Goal: Contribute content: Add original content to the website for others to see

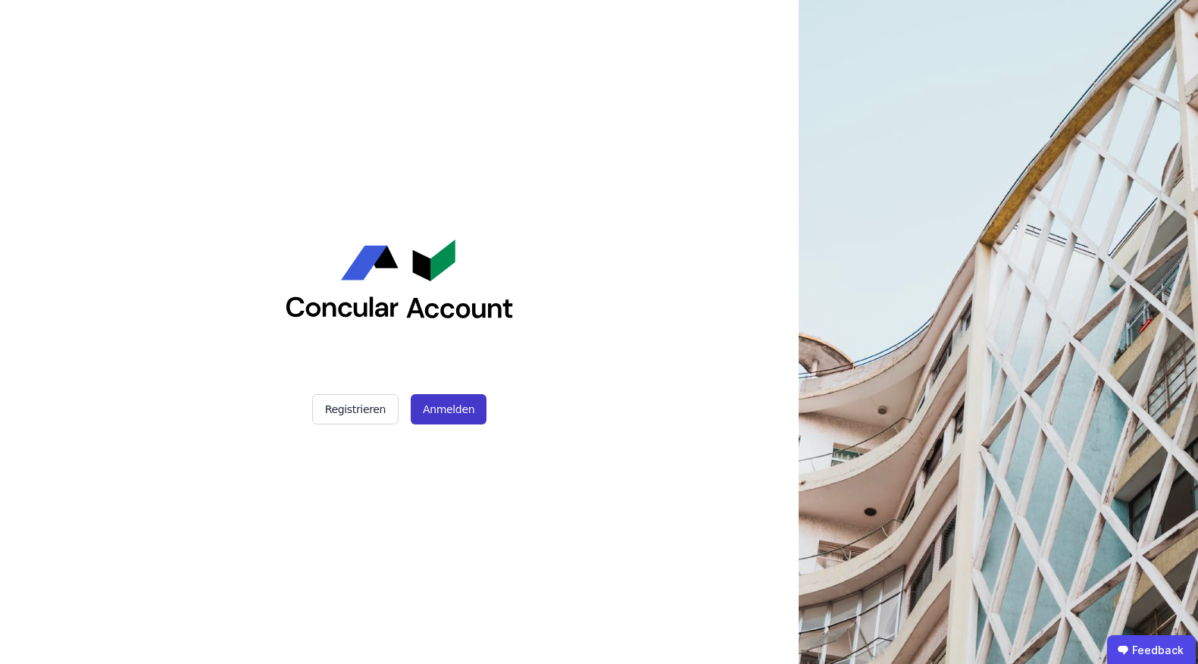
click at [475, 402] on button "Anmelden" at bounding box center [449, 409] width 76 height 30
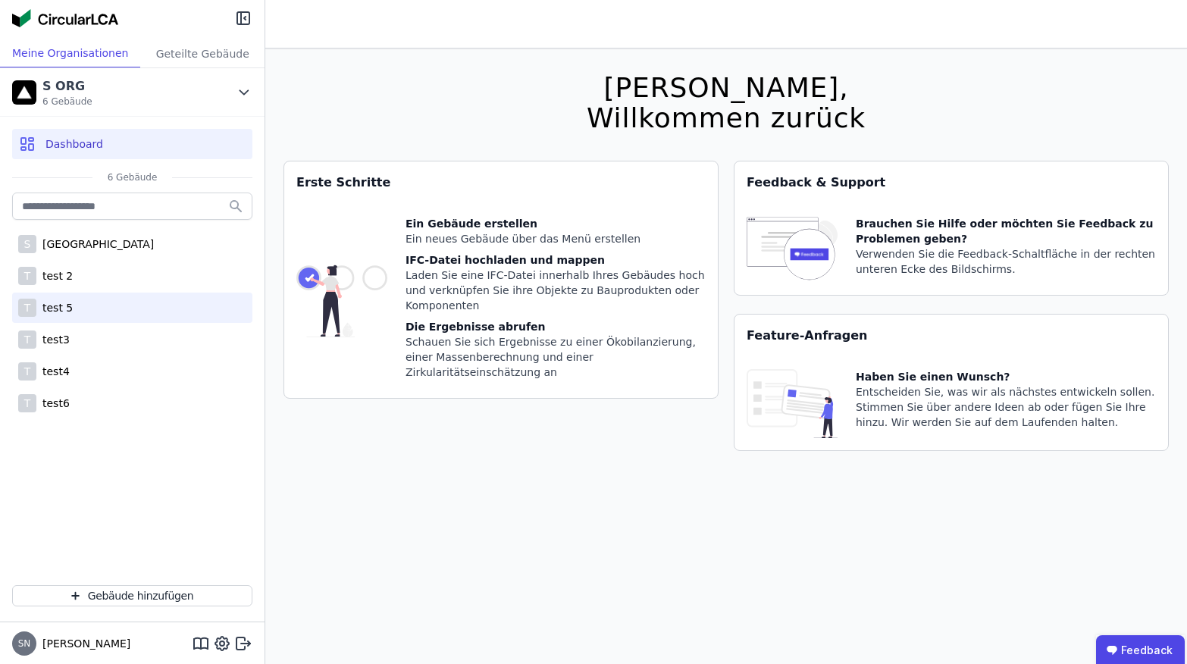
click at [90, 308] on div "T test 5" at bounding box center [132, 307] width 240 height 30
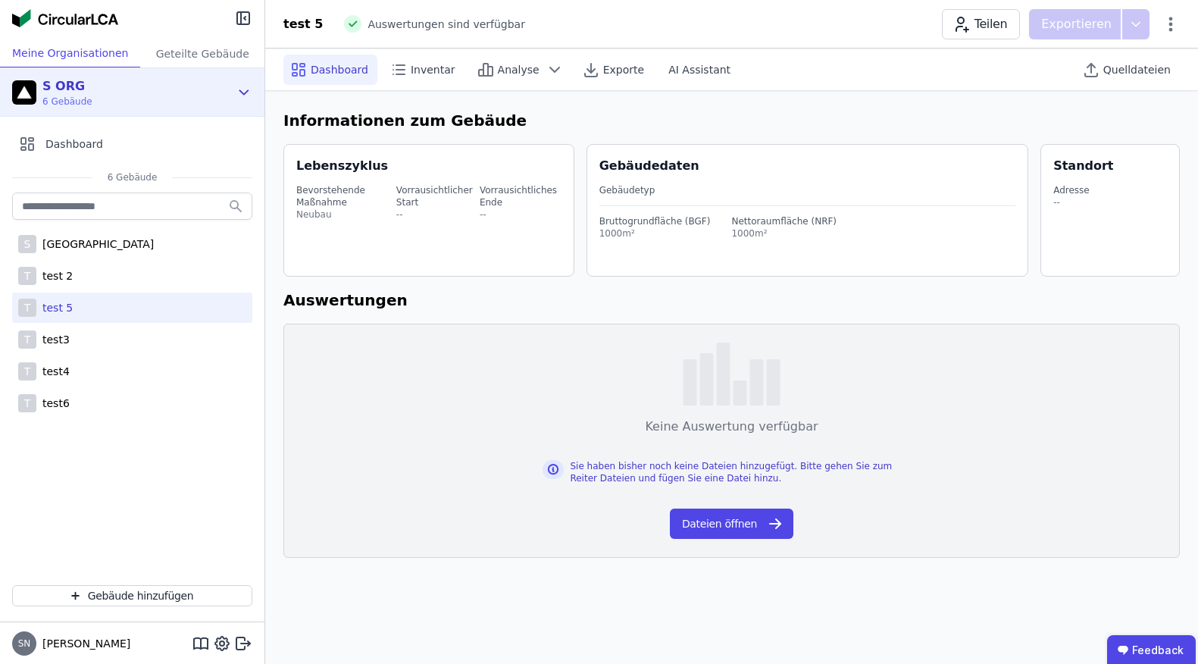
click at [200, 90] on div "S ORG 6 Gebäude" at bounding box center [120, 92] width 217 height 30
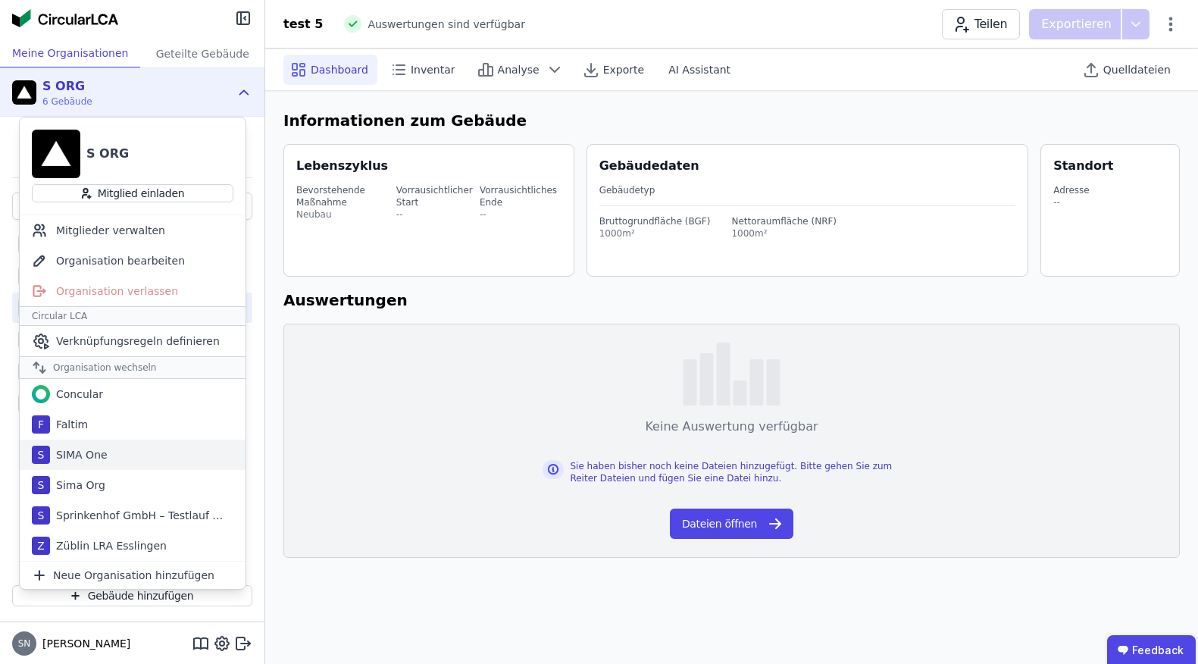
click at [87, 449] on div "SIMA One" at bounding box center [79, 454] width 58 height 15
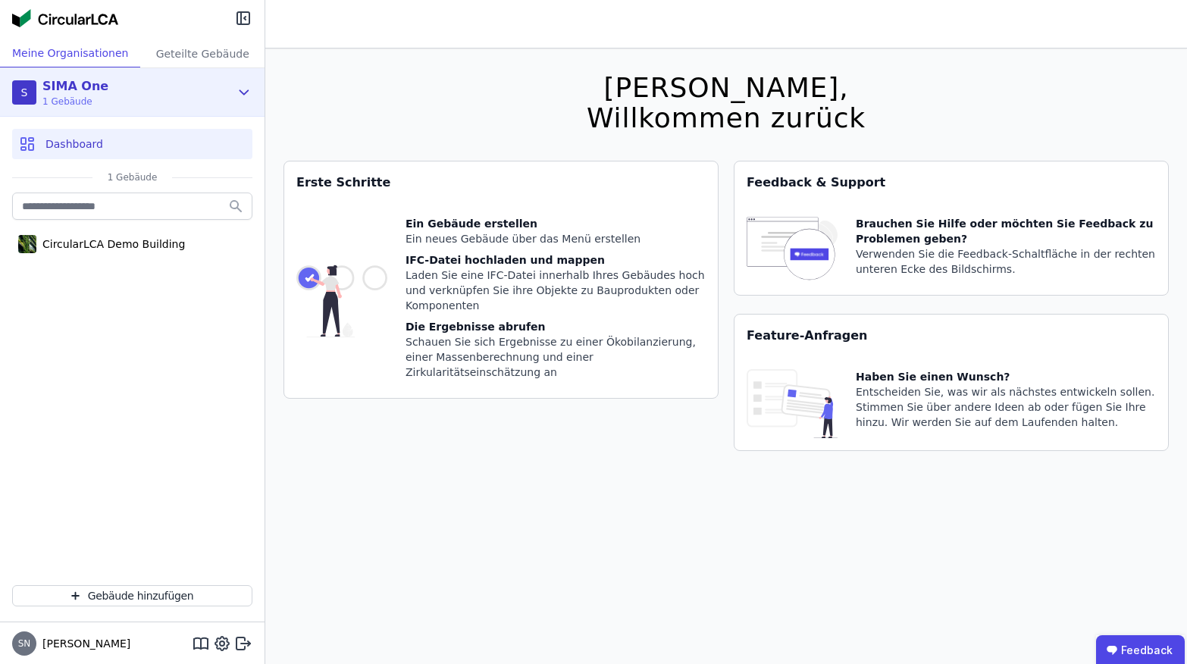
click at [138, 88] on div "S SIMA One 1 Gebäude" at bounding box center [120, 92] width 217 height 30
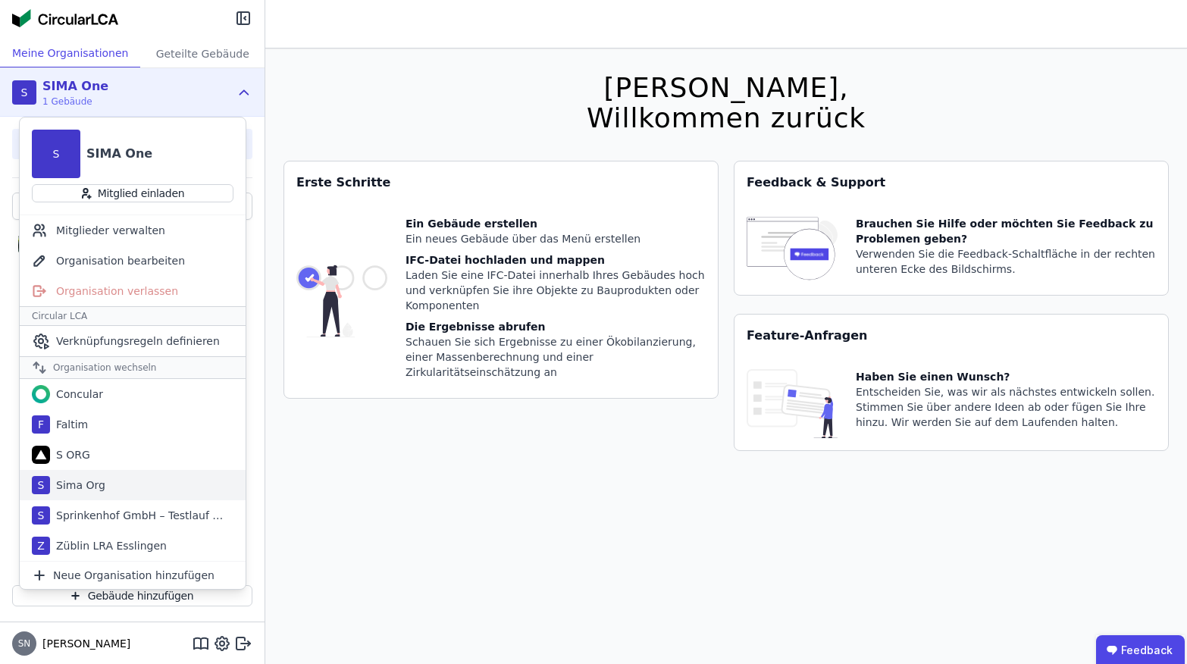
click at [80, 486] on div "Sima Org" at bounding box center [77, 484] width 55 height 15
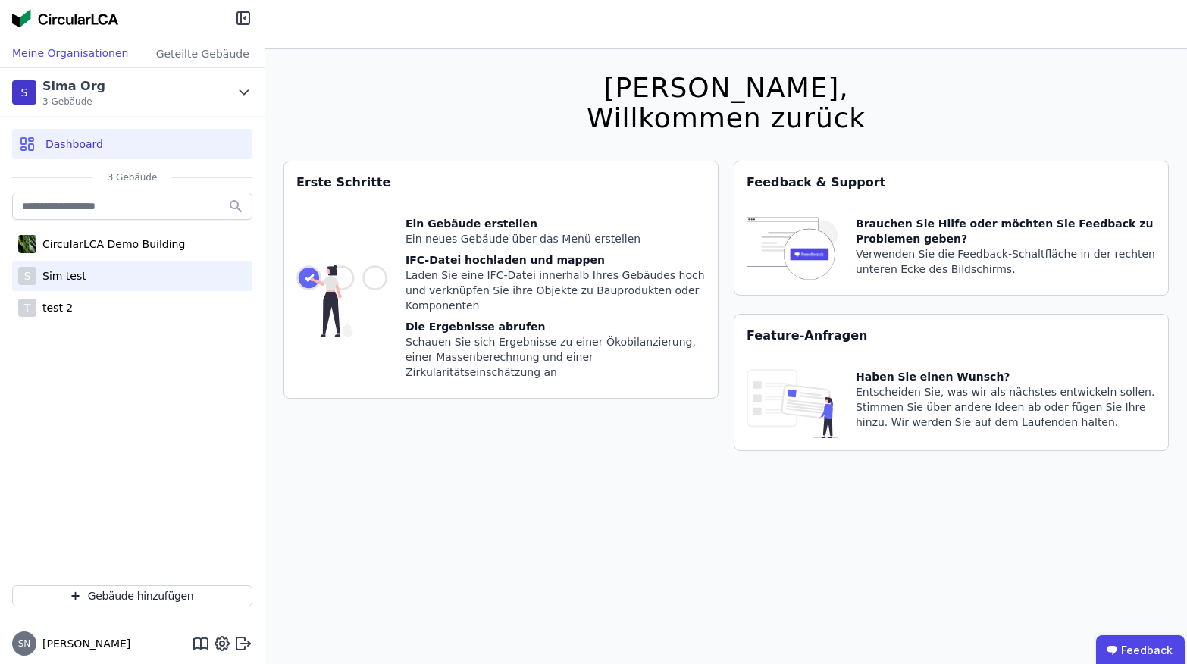
click at [81, 281] on div "Sim test" at bounding box center [61, 275] width 50 height 15
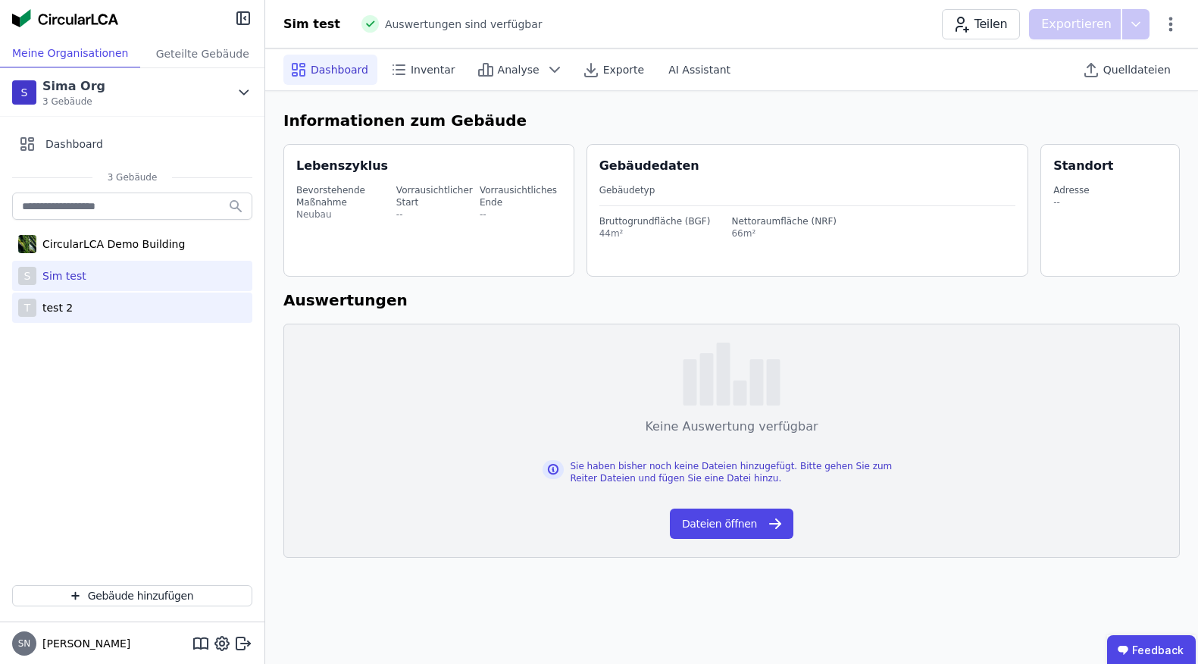
click at [70, 315] on div "T test 2" at bounding box center [132, 307] width 240 height 30
click at [1129, 68] on span "Quelldateien" at bounding box center [1136, 69] width 67 height 15
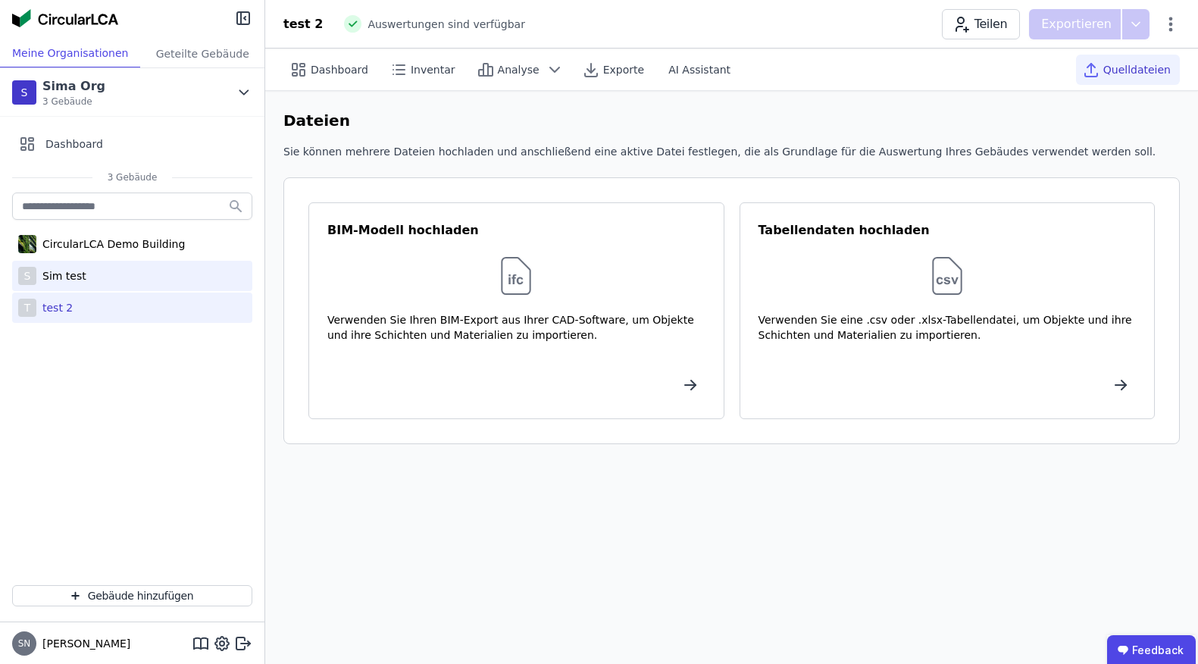
click at [103, 271] on div "S Sim test" at bounding box center [132, 276] width 240 height 30
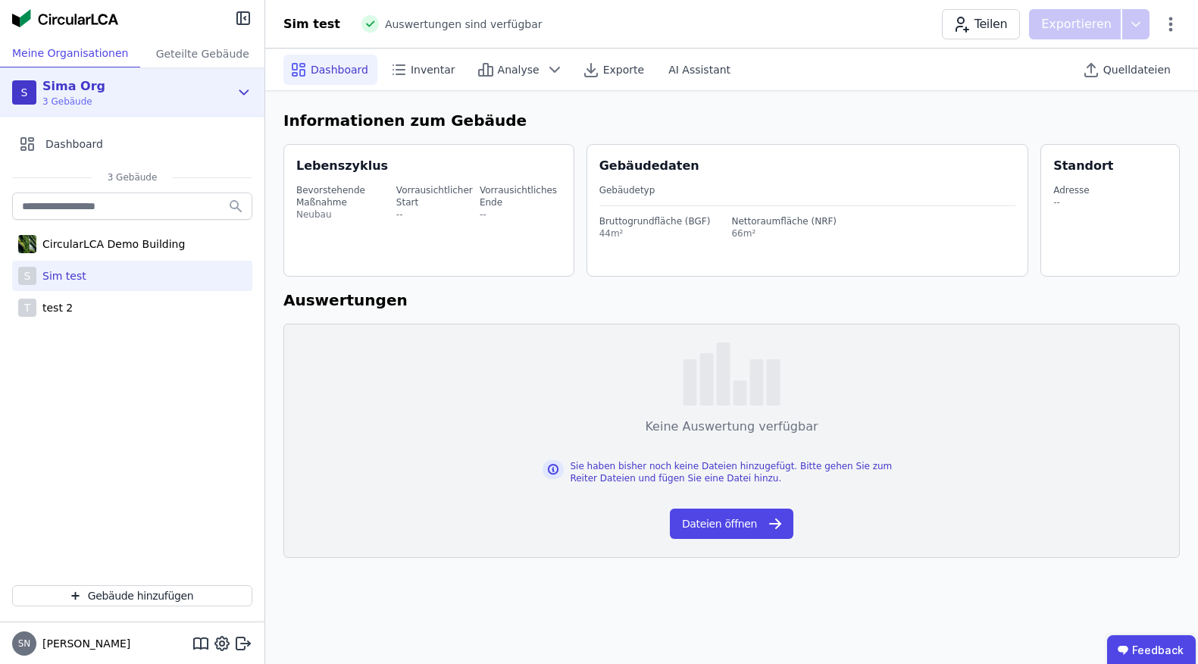
click at [166, 86] on div "S Sima Org 3 Gebäude" at bounding box center [120, 92] width 217 height 30
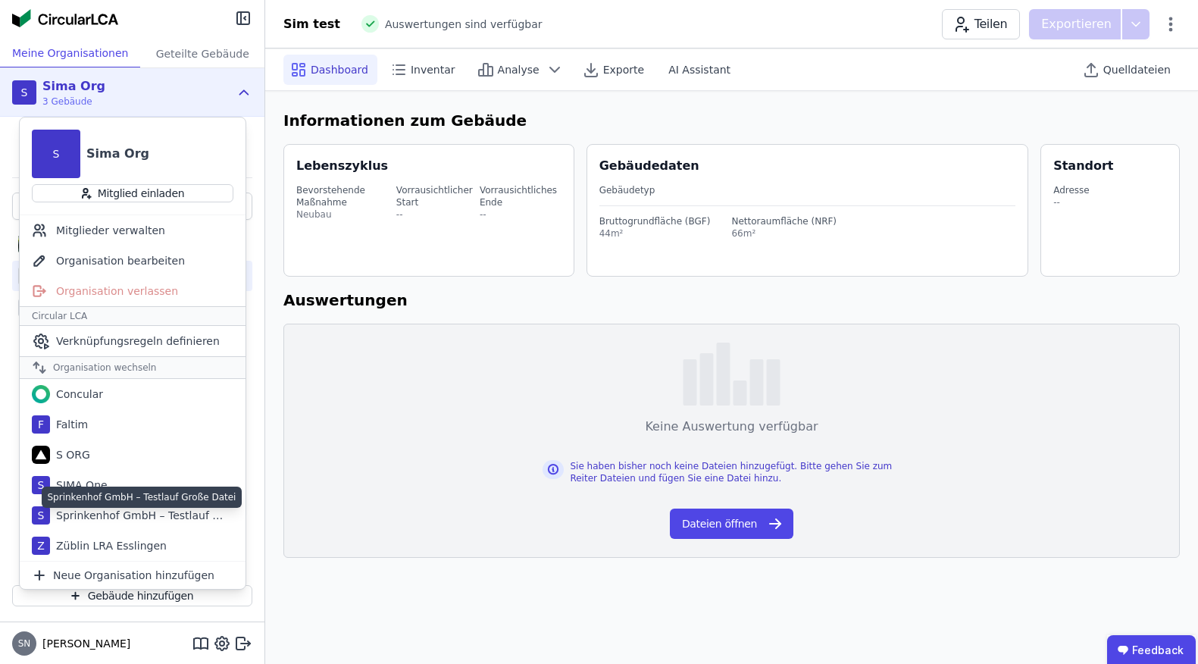
click at [117, 488] on div "Sprinkenhof GmbH – Testlauf Große Datei" at bounding box center [142, 496] width 201 height 21
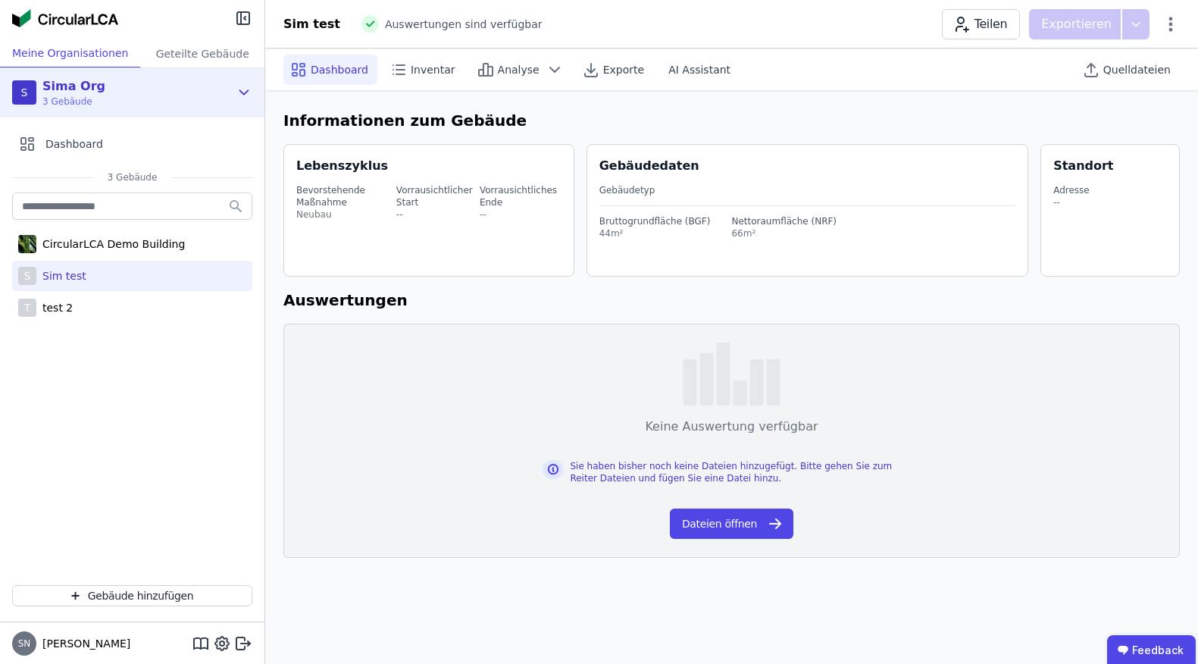
click at [108, 92] on div "S Sima Org 3 Gebäude" at bounding box center [120, 92] width 217 height 30
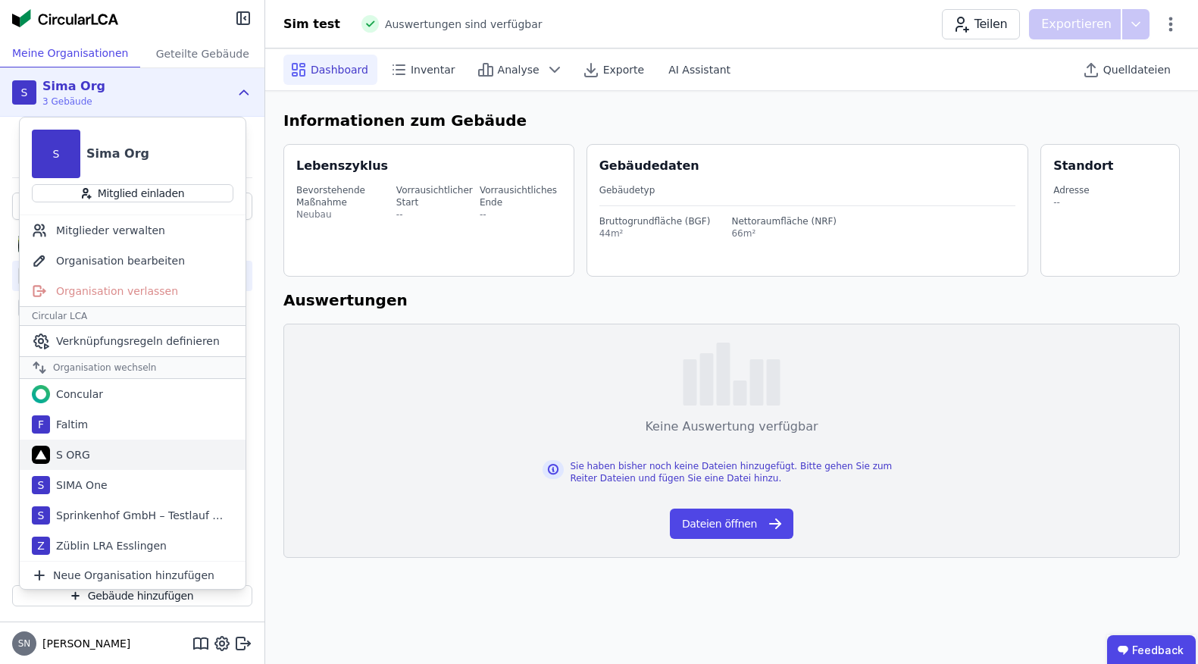
click at [104, 458] on div "S ORG" at bounding box center [133, 454] width 226 height 30
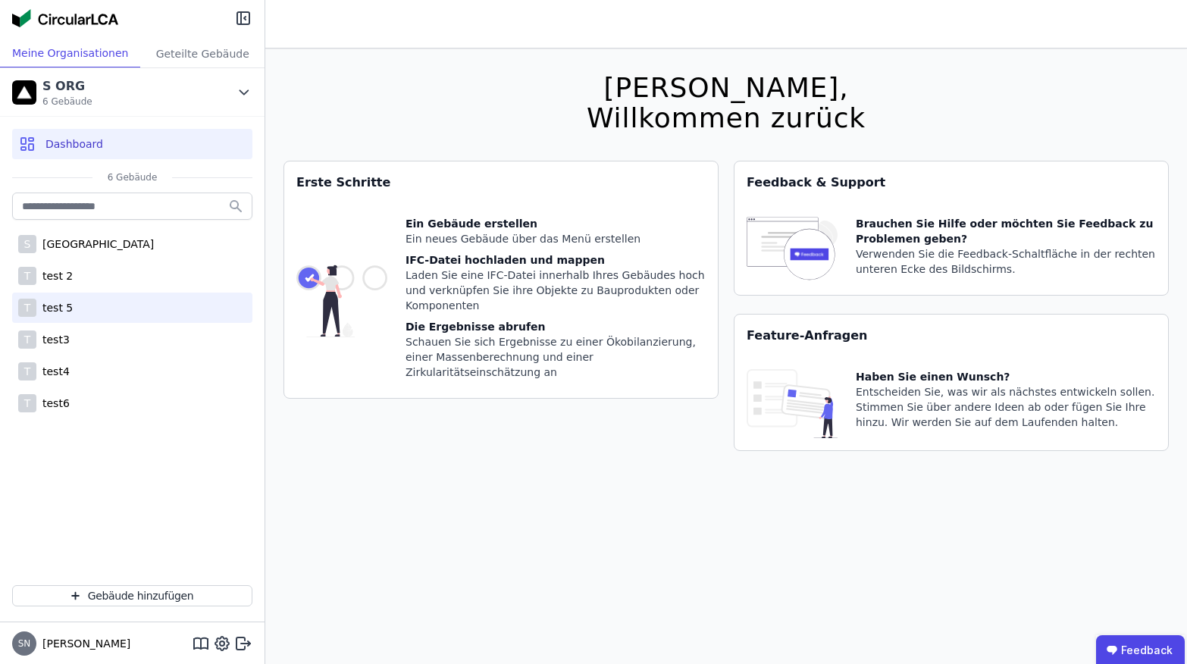
click at [69, 301] on div "test 5" at bounding box center [54, 307] width 36 height 15
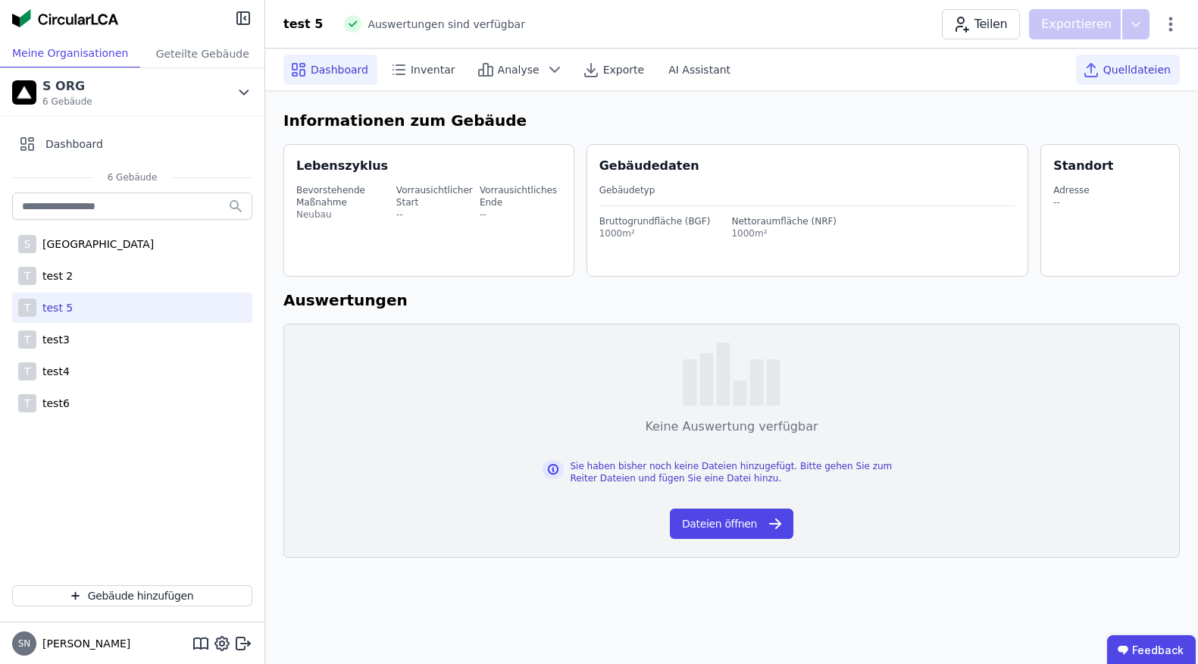
click at [1124, 78] on div "Quelldateien" at bounding box center [1128, 70] width 104 height 30
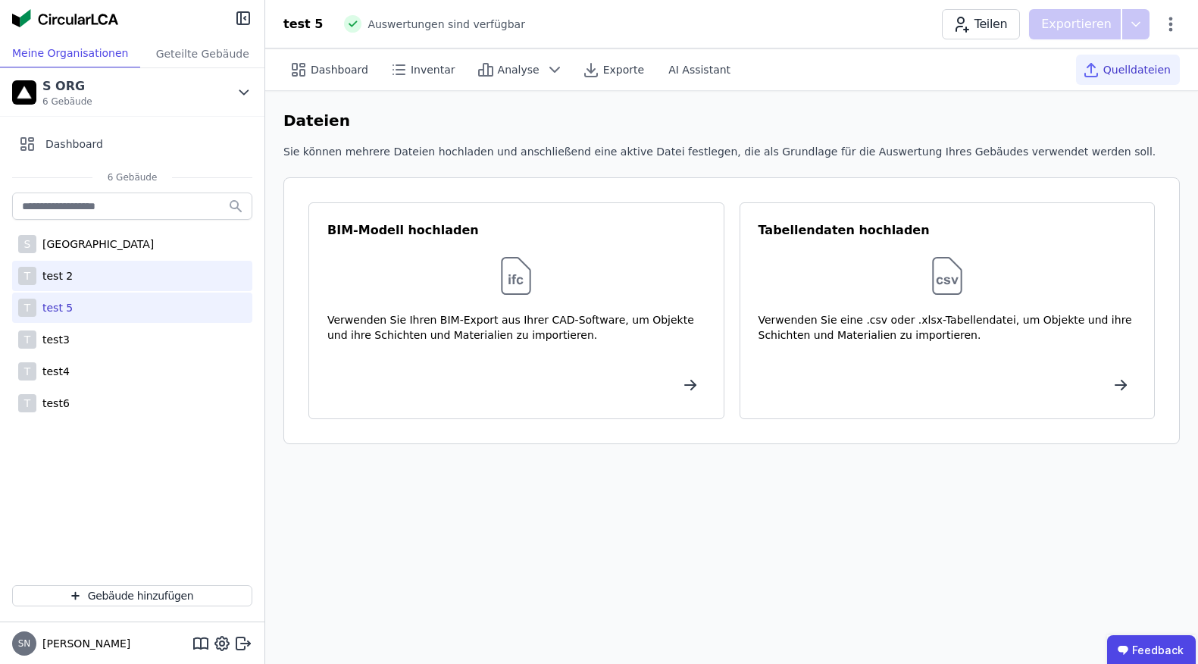
click at [83, 282] on div "T test 2" at bounding box center [132, 276] width 240 height 30
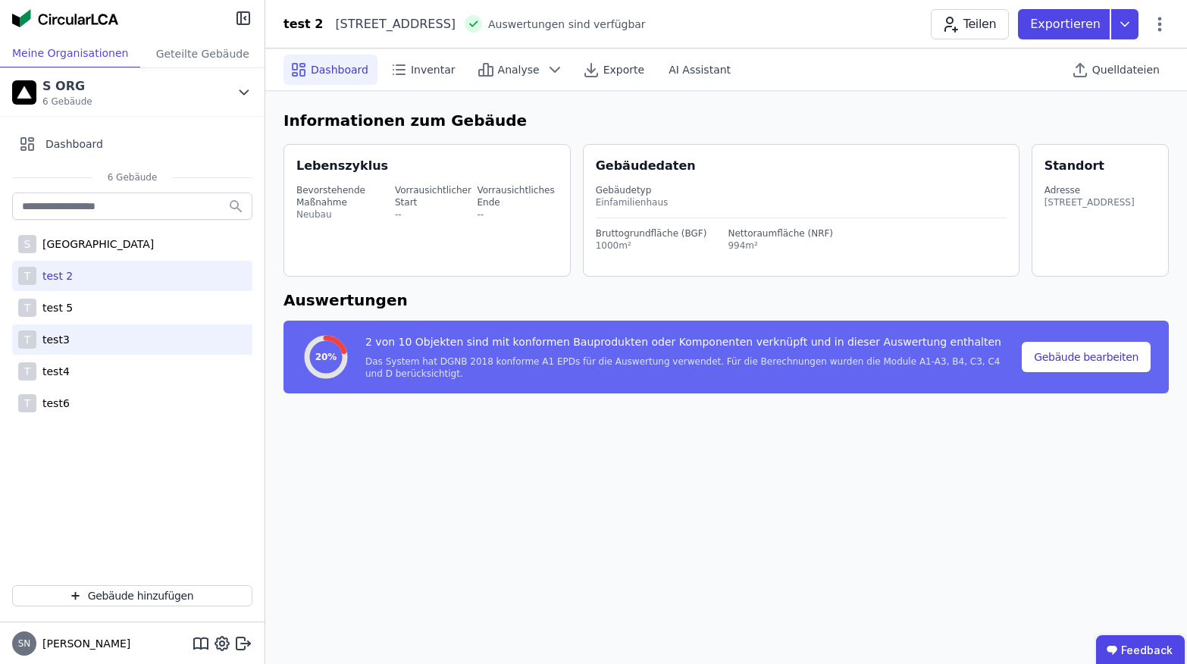
select select "*"
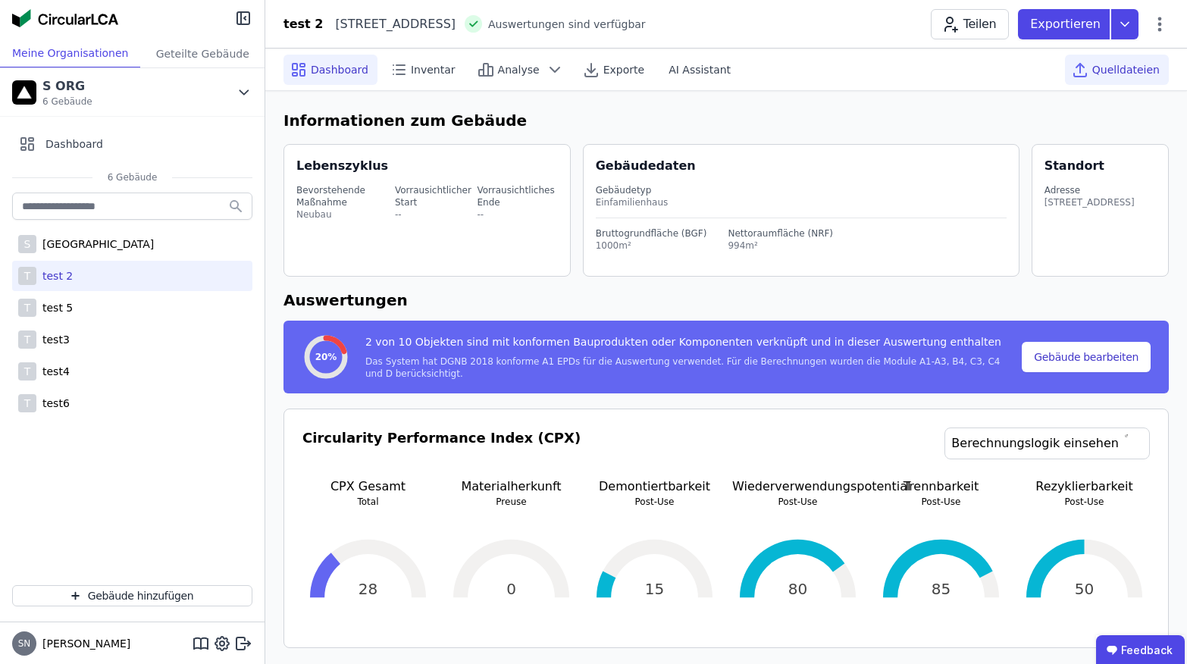
click at [1133, 66] on span "Quelldateien" at bounding box center [1125, 69] width 67 height 15
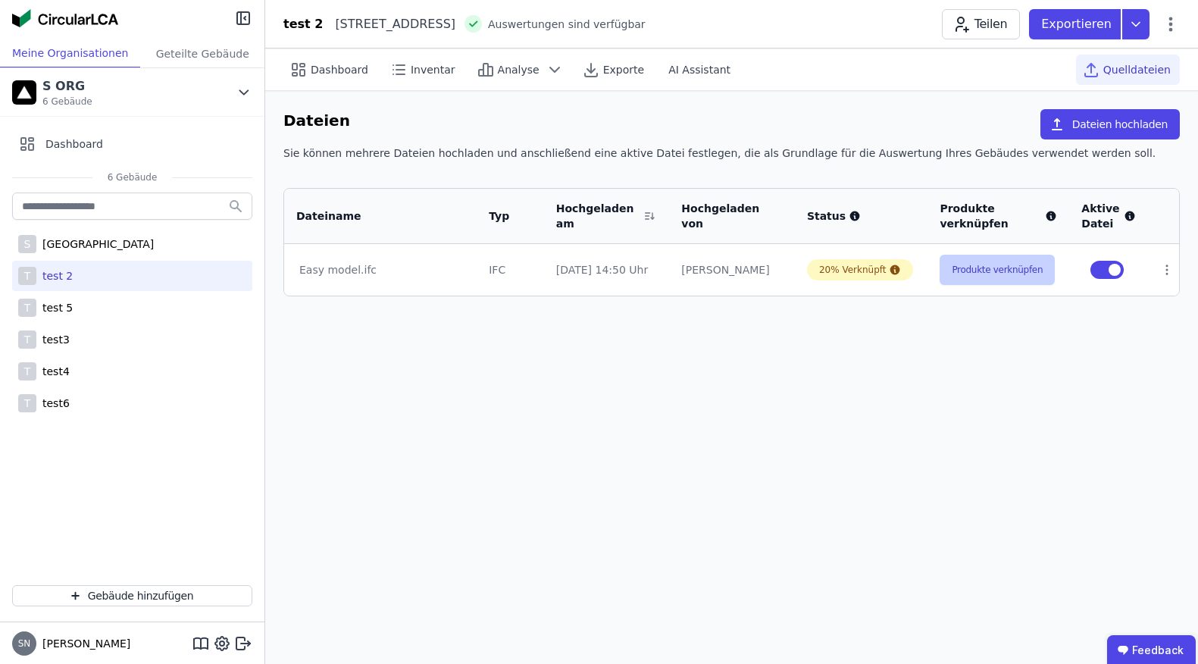
click at [993, 276] on button "Produkte verknüpfen" at bounding box center [997, 270] width 115 height 30
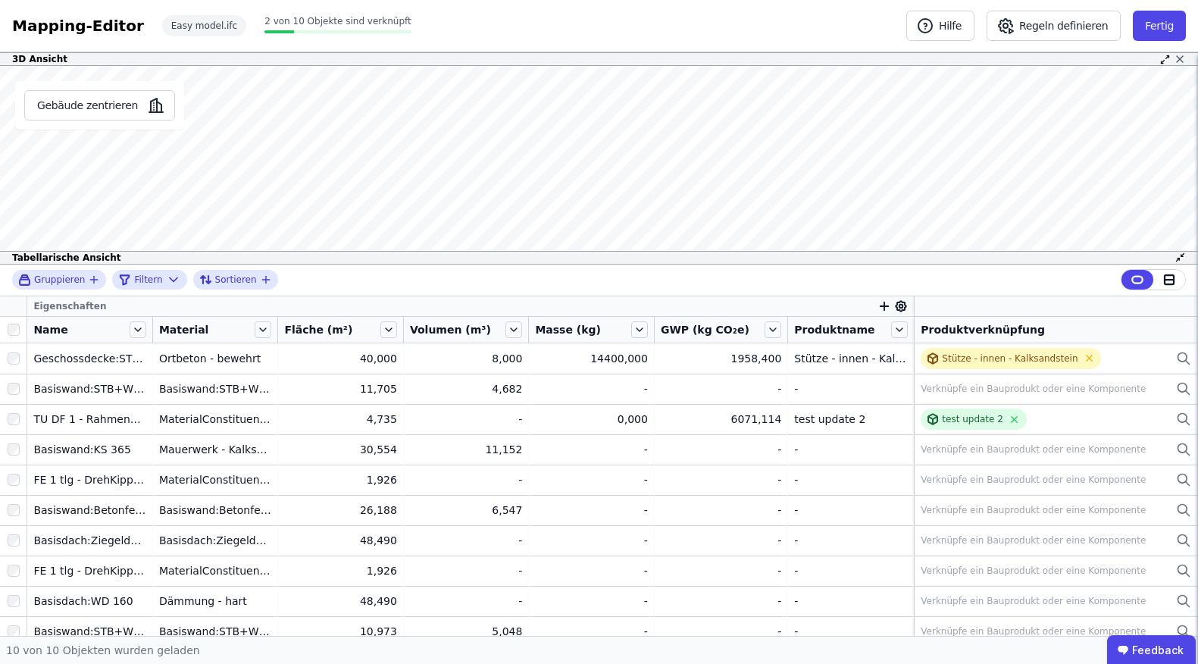
click at [1180, 60] on icon at bounding box center [1180, 59] width 6 height 6
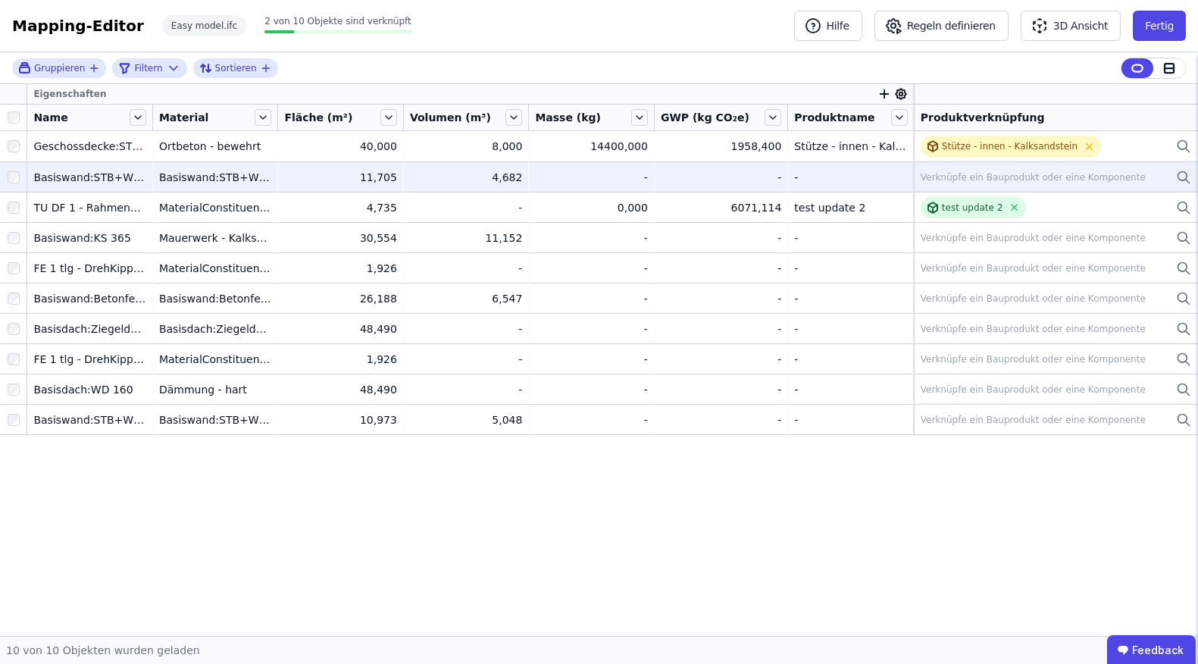
click at [940, 173] on div "Verknüpfe ein Bauprodukt oder eine Komponente" at bounding box center [1033, 177] width 225 height 12
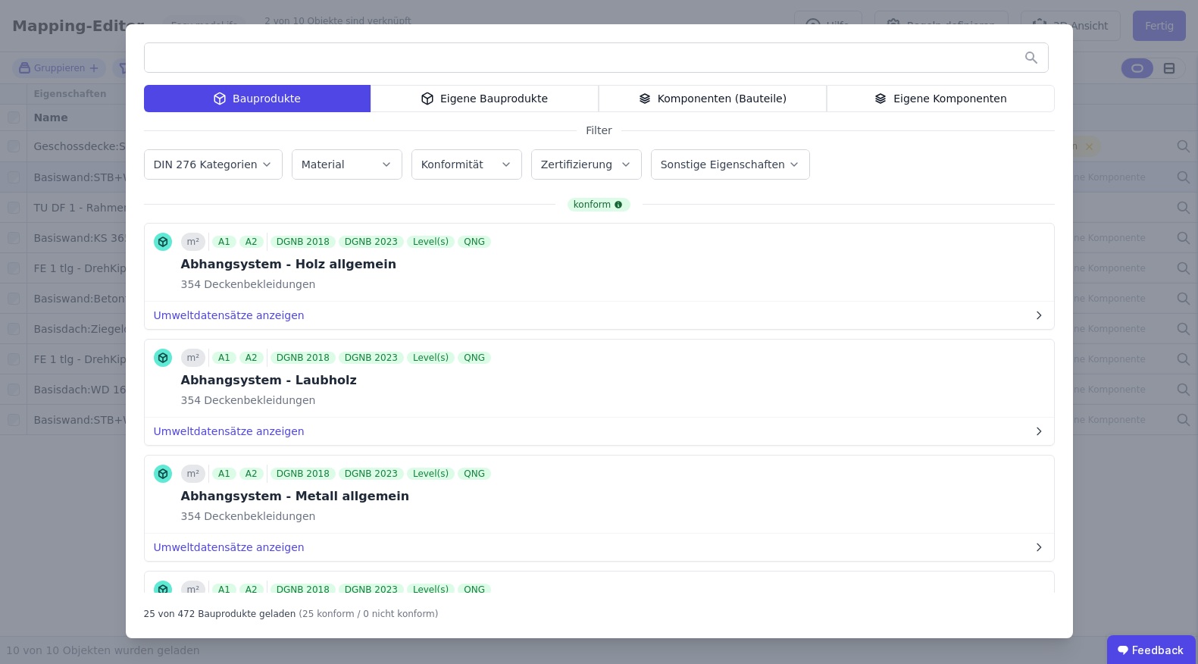
click at [506, 99] on div "Eigene Bauprodukte" at bounding box center [485, 98] width 228 height 27
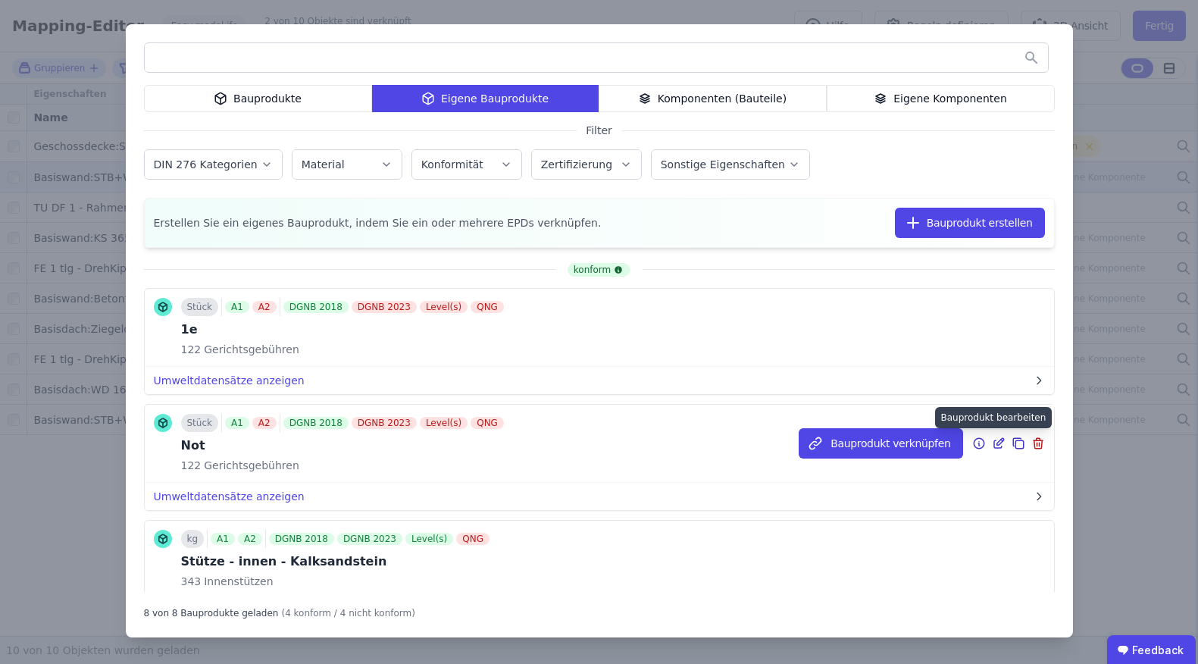
click at [994, 447] on icon at bounding box center [998, 444] width 8 height 8
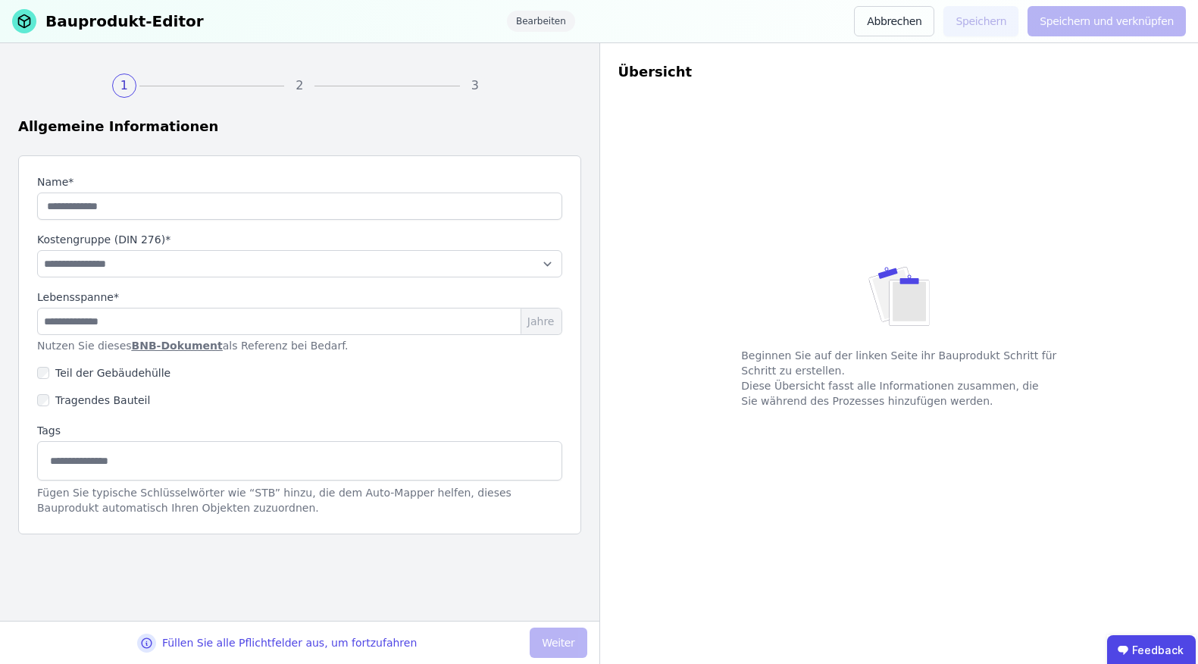
type input "***"
type input "*"
select select "**********"
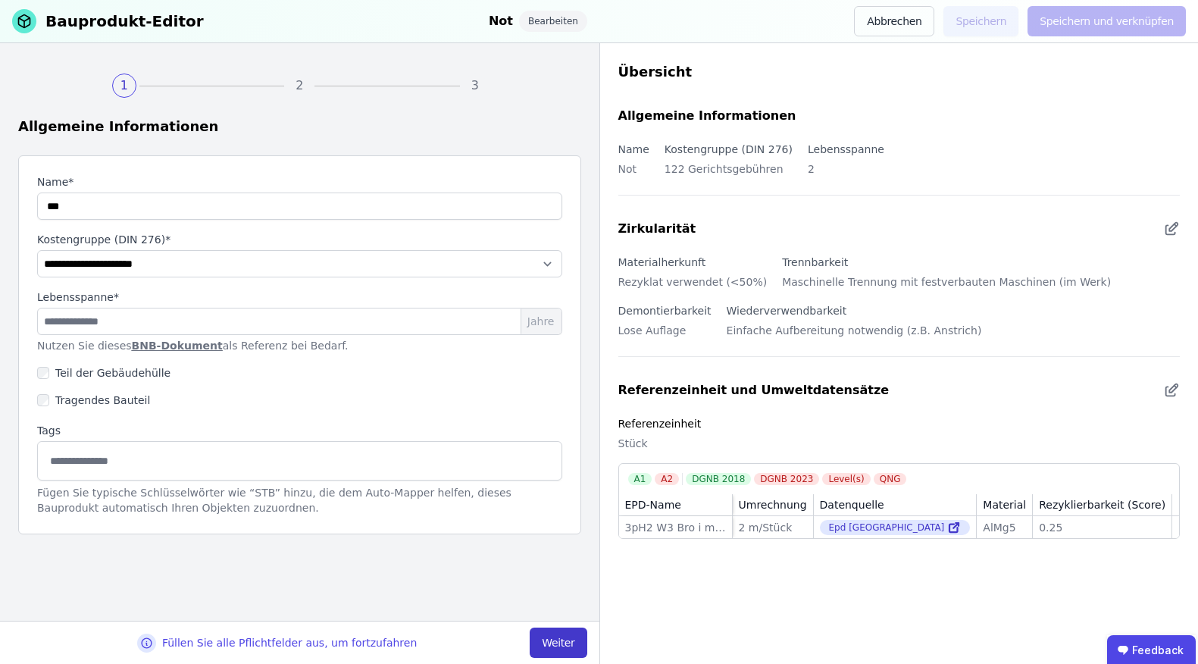
click at [577, 644] on button "Weiter" at bounding box center [558, 642] width 57 height 30
select select "**********"
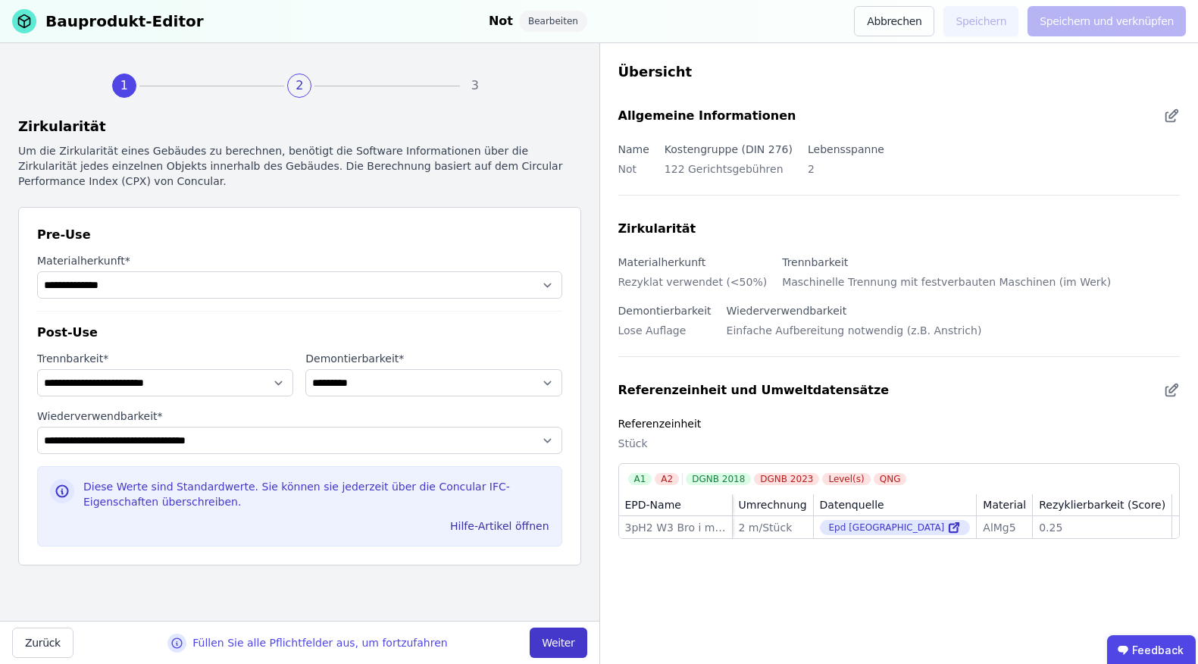
click at [577, 644] on button "Weiter" at bounding box center [558, 642] width 57 height 30
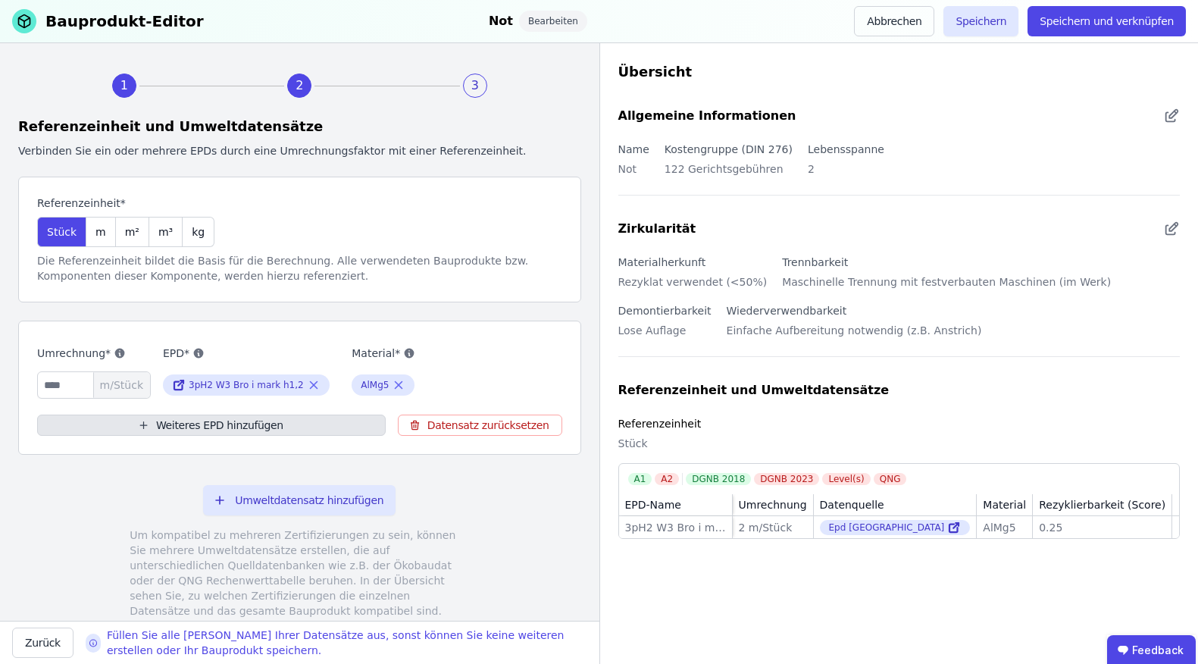
click at [183, 429] on button "Weiteres EPD hinzufügen" at bounding box center [211, 424] width 349 height 21
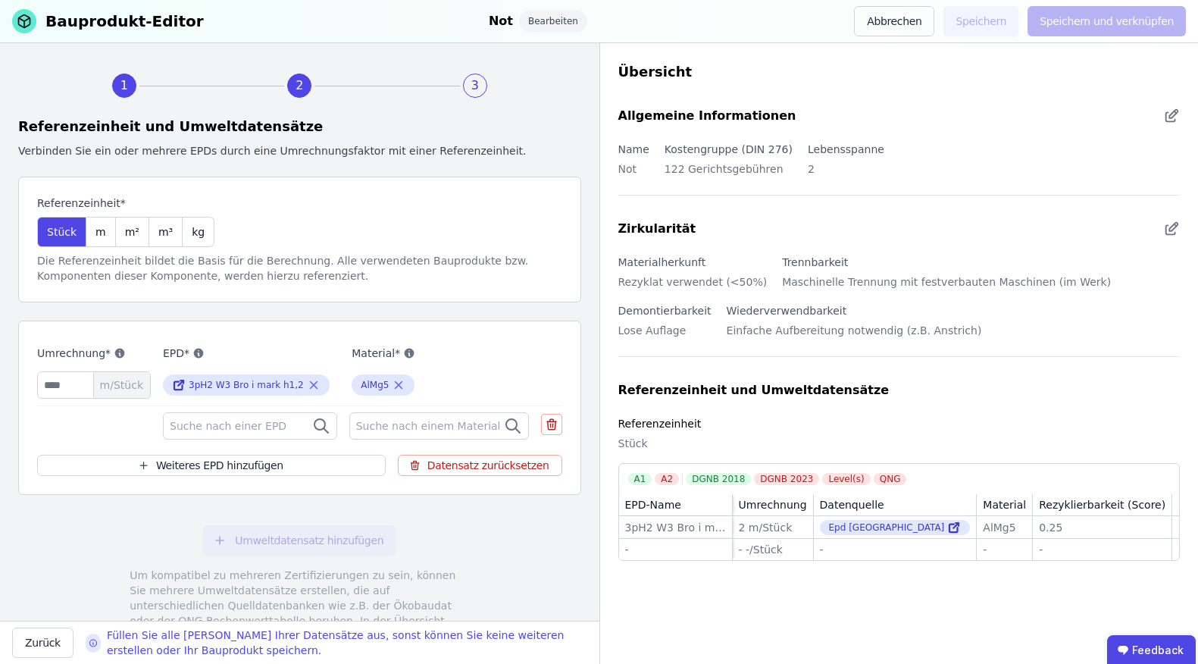
click at [266, 427] on span "Suche nach einer EPD" at bounding box center [230, 425] width 120 height 15
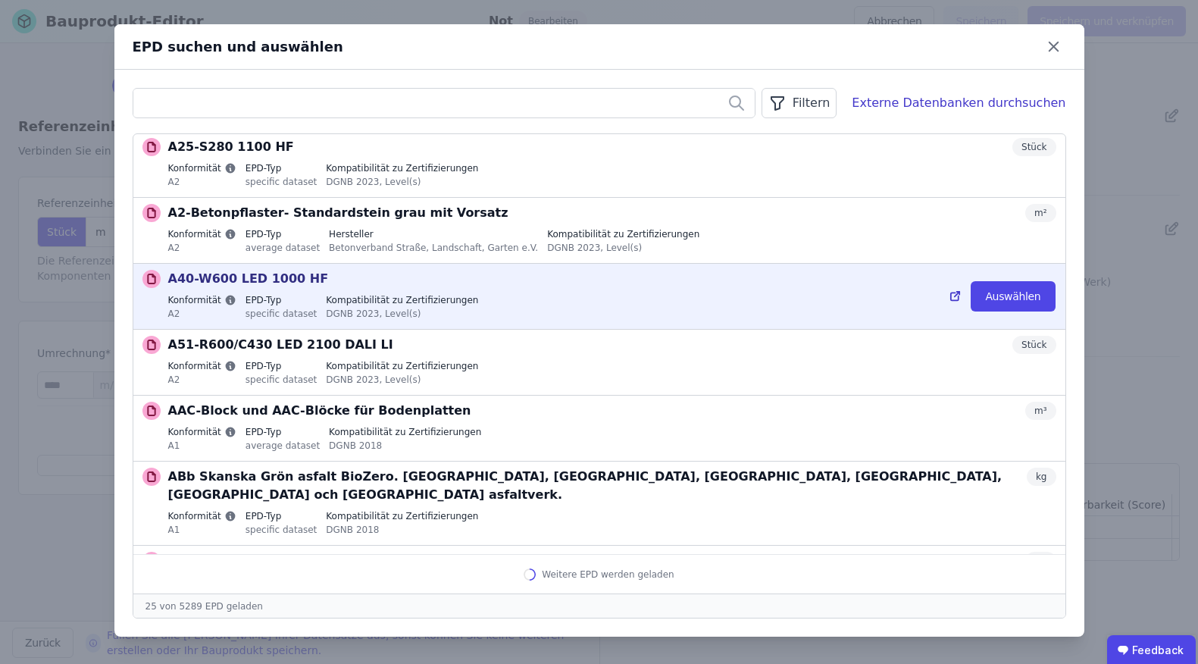
scroll to position [1252, 0]
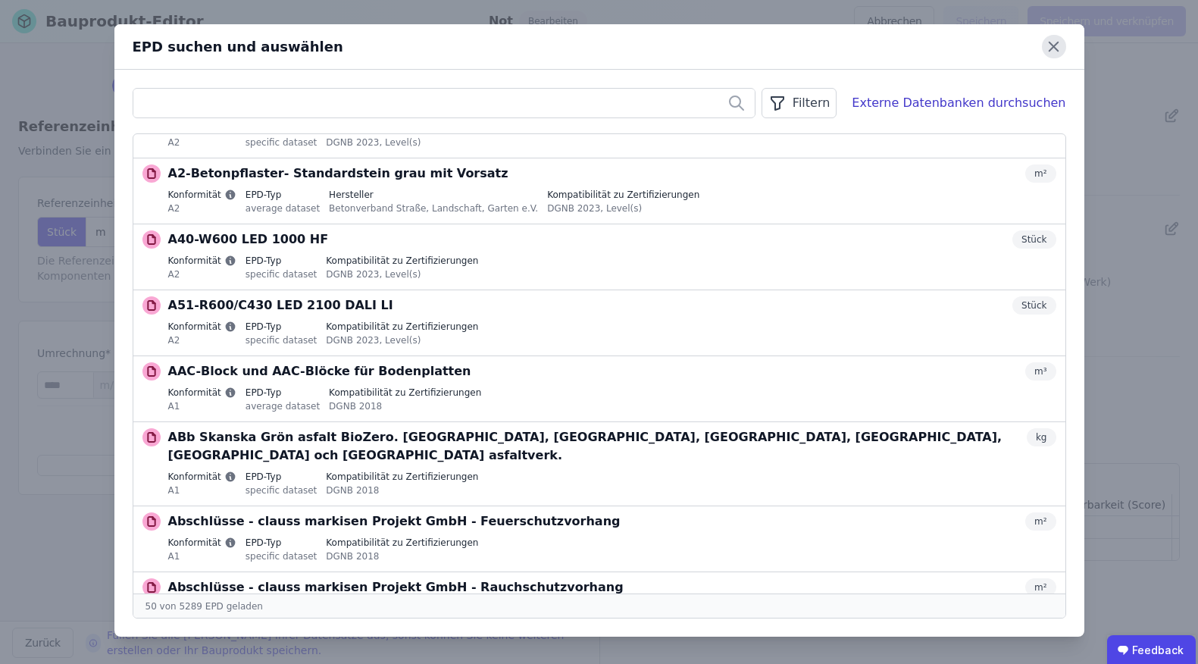
click at [1051, 52] on icon at bounding box center [1053, 46] width 23 height 23
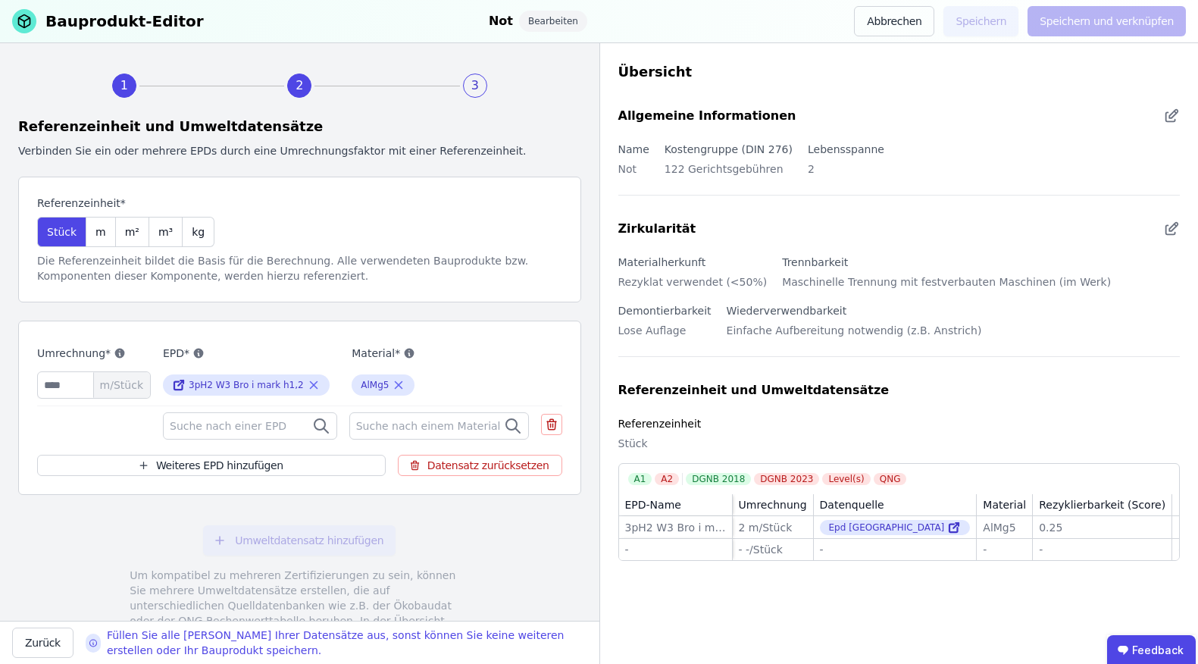
click at [297, 427] on div "Suche nach einer EPD" at bounding box center [250, 425] width 174 height 27
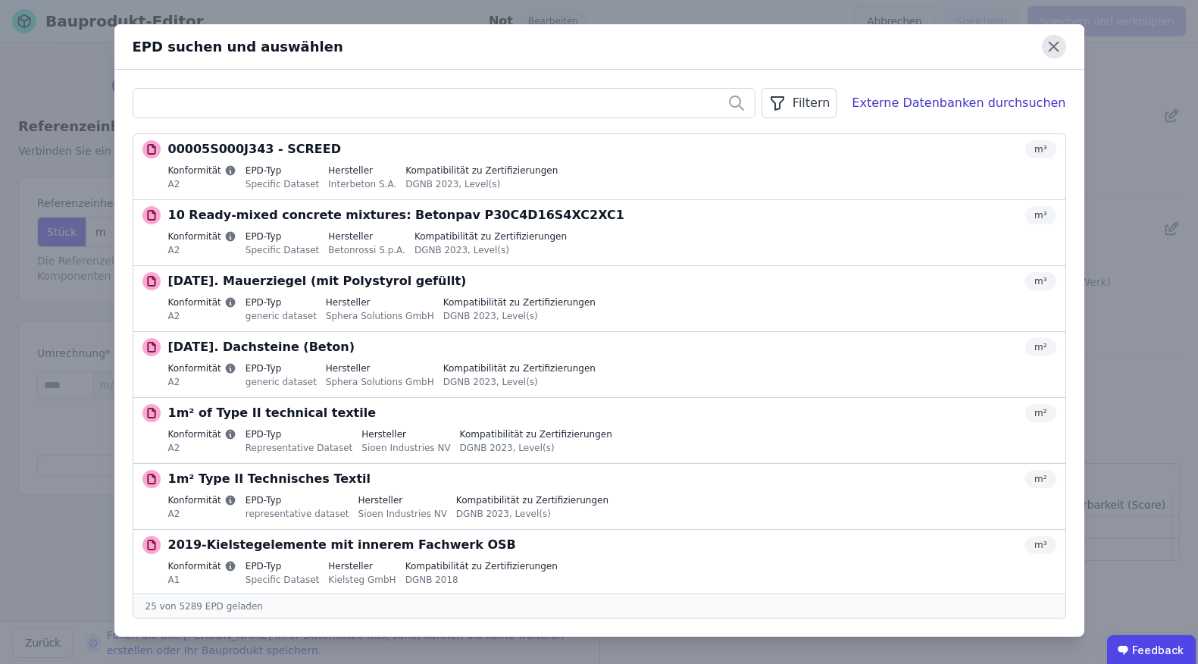
click at [1054, 46] on icon at bounding box center [1053, 46] width 9 height 9
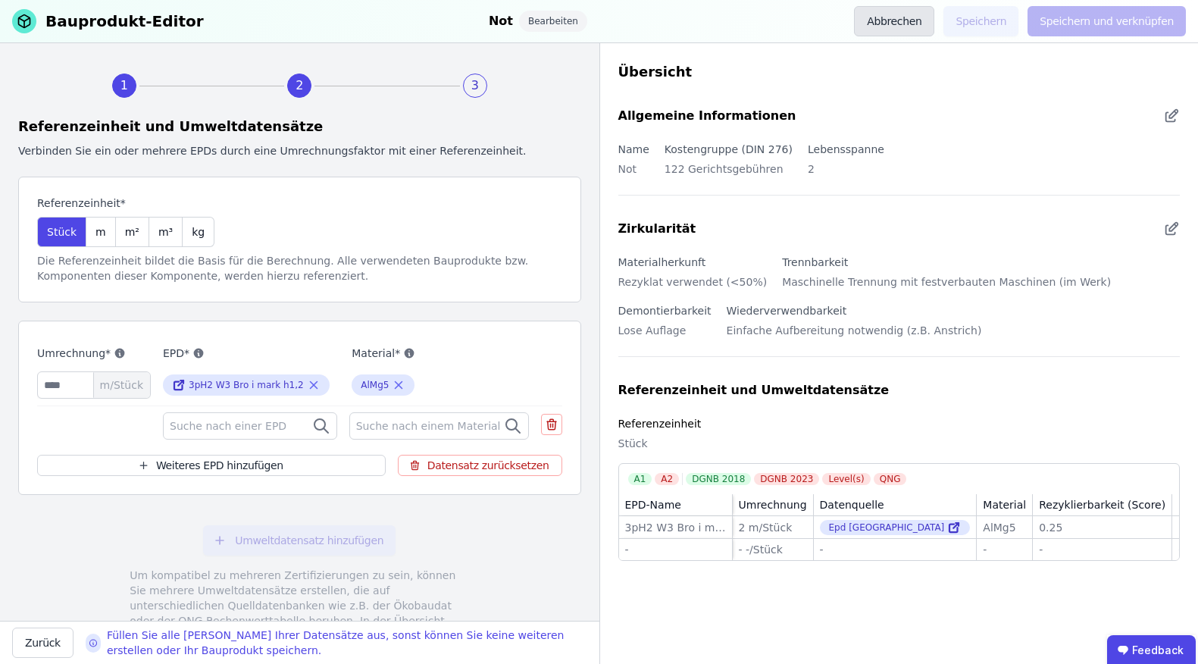
click at [887, 23] on button "Abbrechen" at bounding box center [894, 21] width 80 height 30
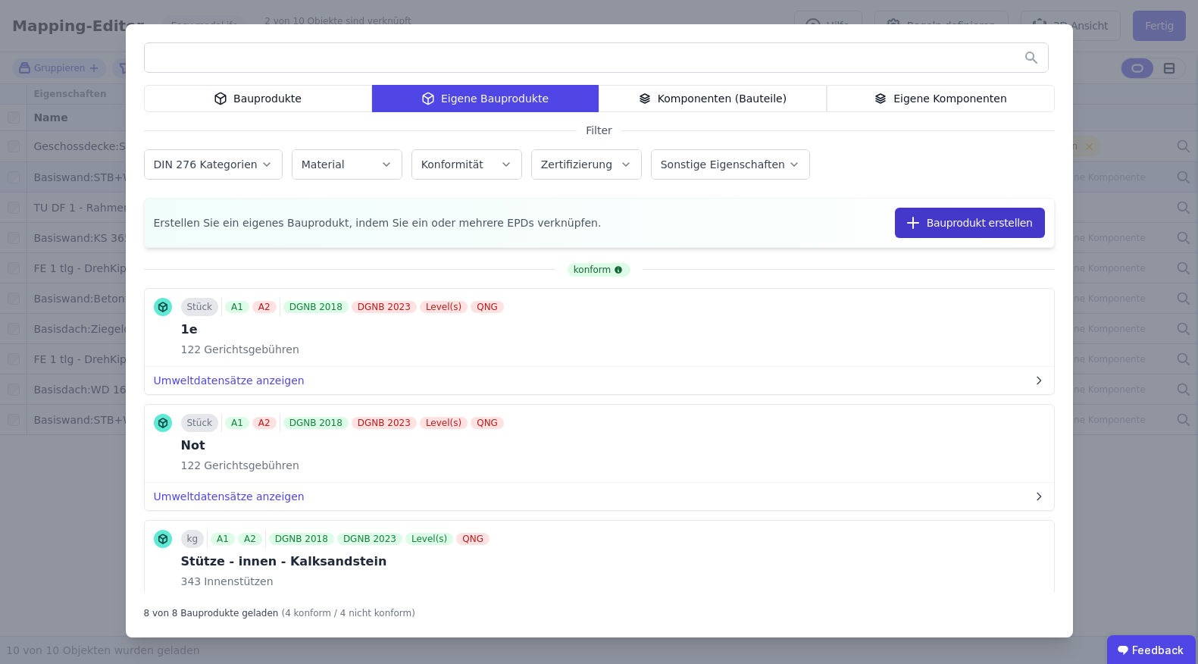
click at [960, 219] on button "Bauprodukt erstellen" at bounding box center [970, 223] width 150 height 30
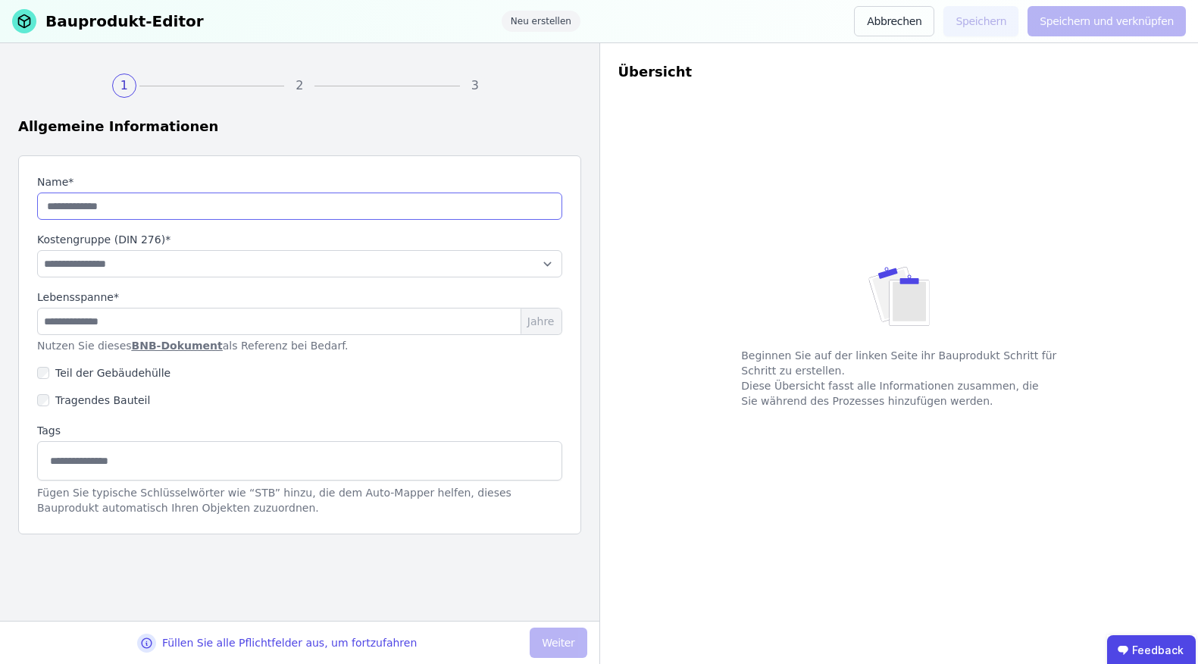
click at [186, 211] on input "string" at bounding box center [299, 205] width 525 height 27
type input "******"
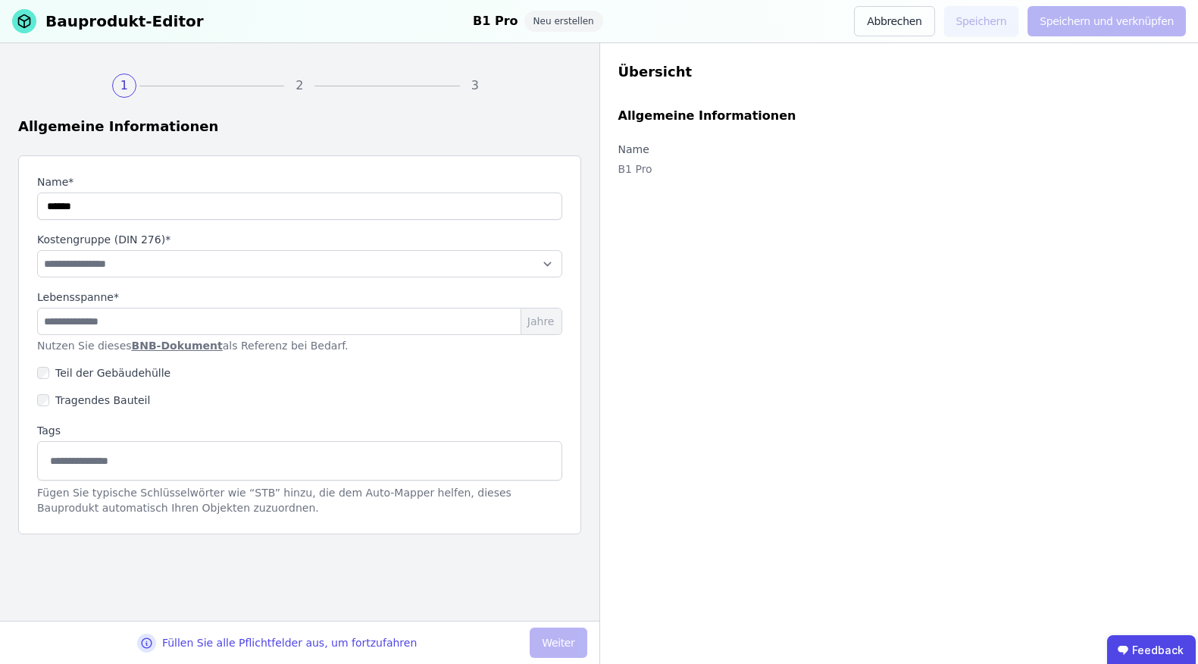
click at [196, 280] on div "**********" at bounding box center [299, 344] width 563 height 379
click at [201, 270] on select "**********" at bounding box center [299, 263] width 525 height 27
select select "**********"
click at [37, 250] on select "**********" at bounding box center [299, 263] width 525 height 27
click at [192, 330] on input "number" at bounding box center [299, 321] width 525 height 27
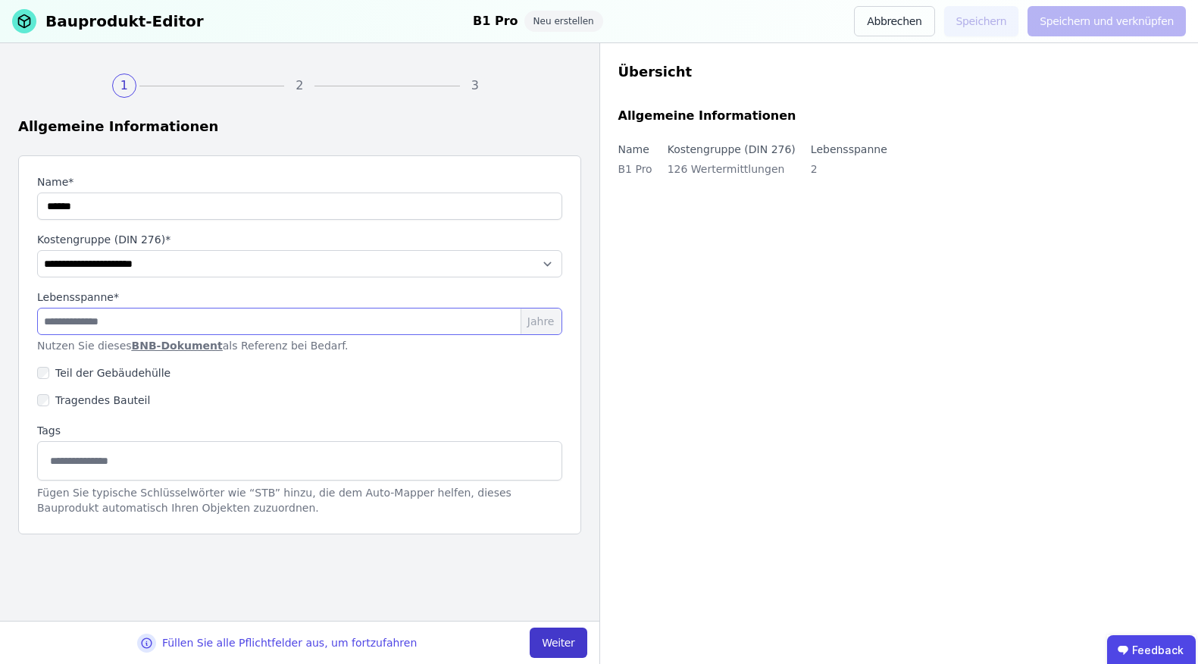
type input "*"
click at [541, 646] on button "Weiter" at bounding box center [558, 642] width 57 height 30
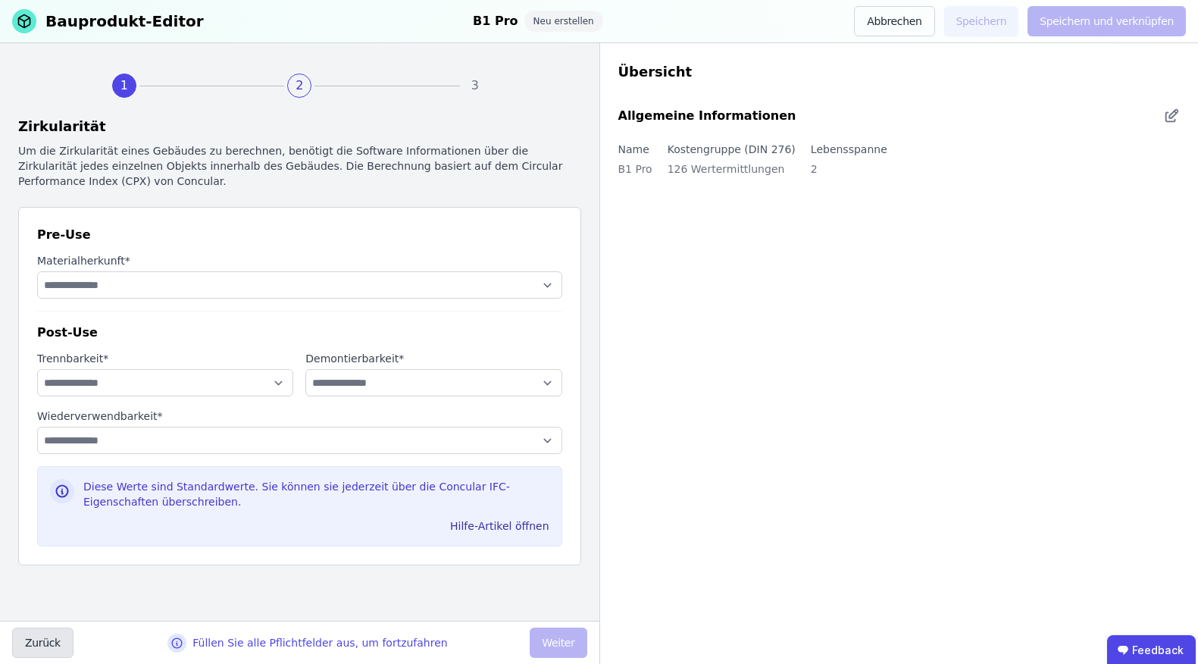
click at [36, 646] on button "Zurück" at bounding box center [42, 642] width 61 height 30
select select "**********"
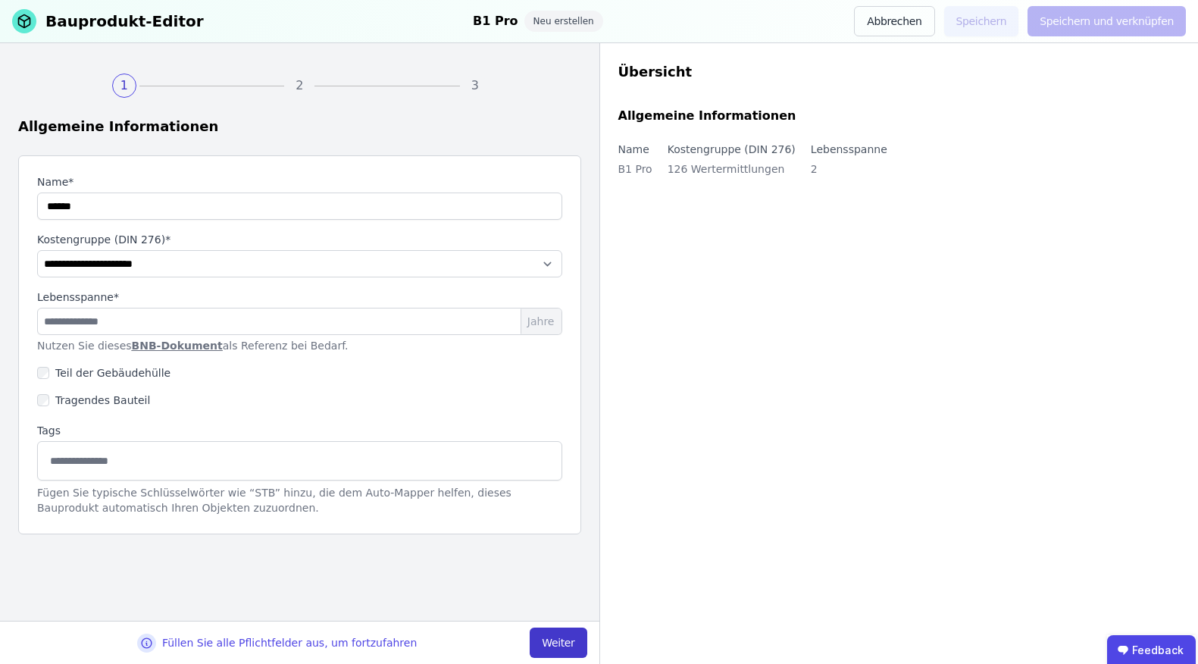
click at [573, 652] on button "Weiter" at bounding box center [558, 642] width 57 height 30
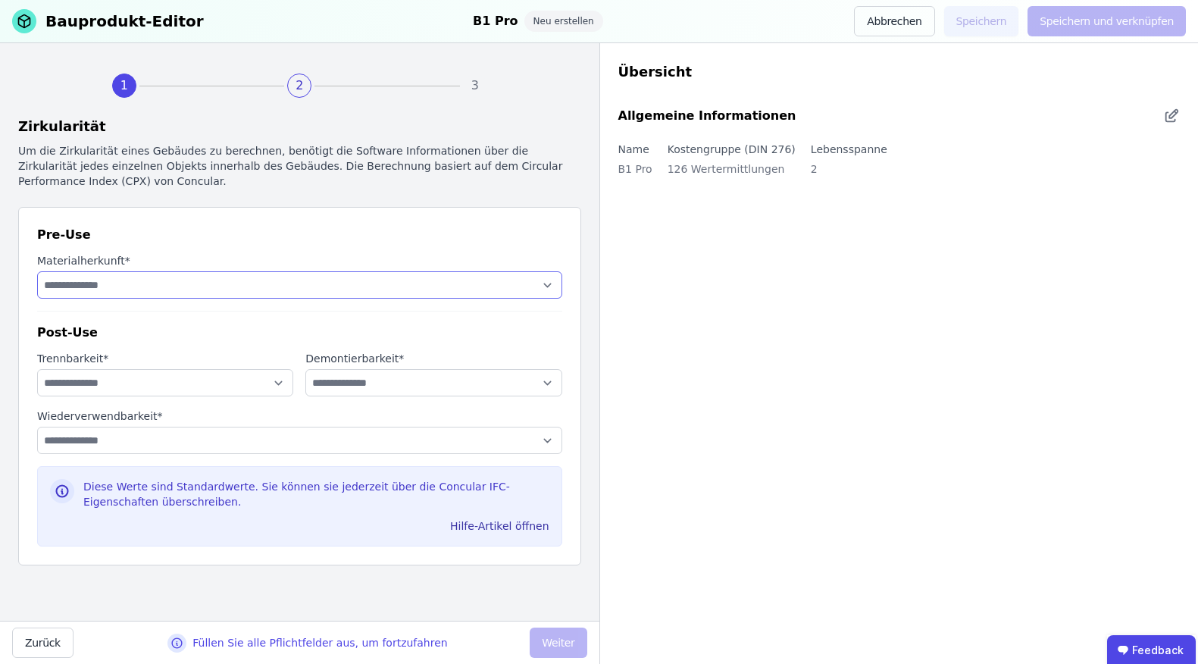
click at [159, 292] on select "**********" at bounding box center [299, 284] width 525 height 27
select select "**********"
click at [37, 271] on select "**********" at bounding box center [299, 284] width 525 height 27
click at [146, 375] on select "**********" at bounding box center [165, 382] width 256 height 27
select select "**********"
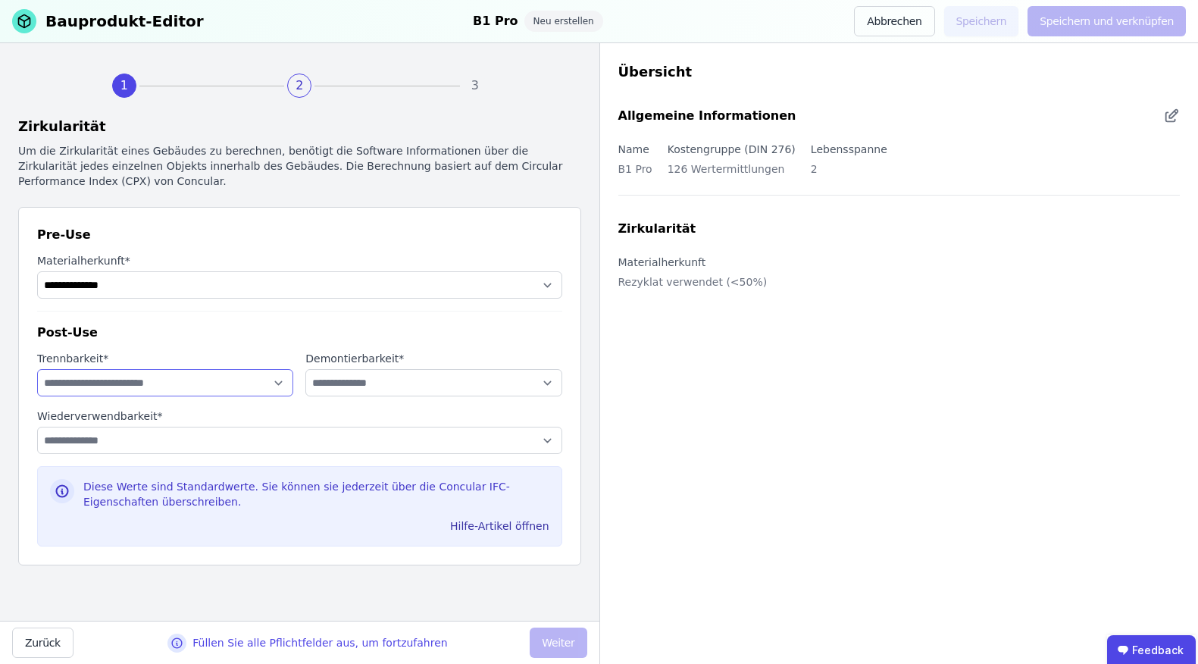
click at [37, 369] on select "**********" at bounding box center [165, 382] width 256 height 27
click at [362, 383] on select "**********" at bounding box center [433, 382] width 256 height 27
select select "**********"
click at [305, 369] on select "**********" at bounding box center [433, 382] width 256 height 27
click at [217, 439] on select "**********" at bounding box center [299, 440] width 525 height 27
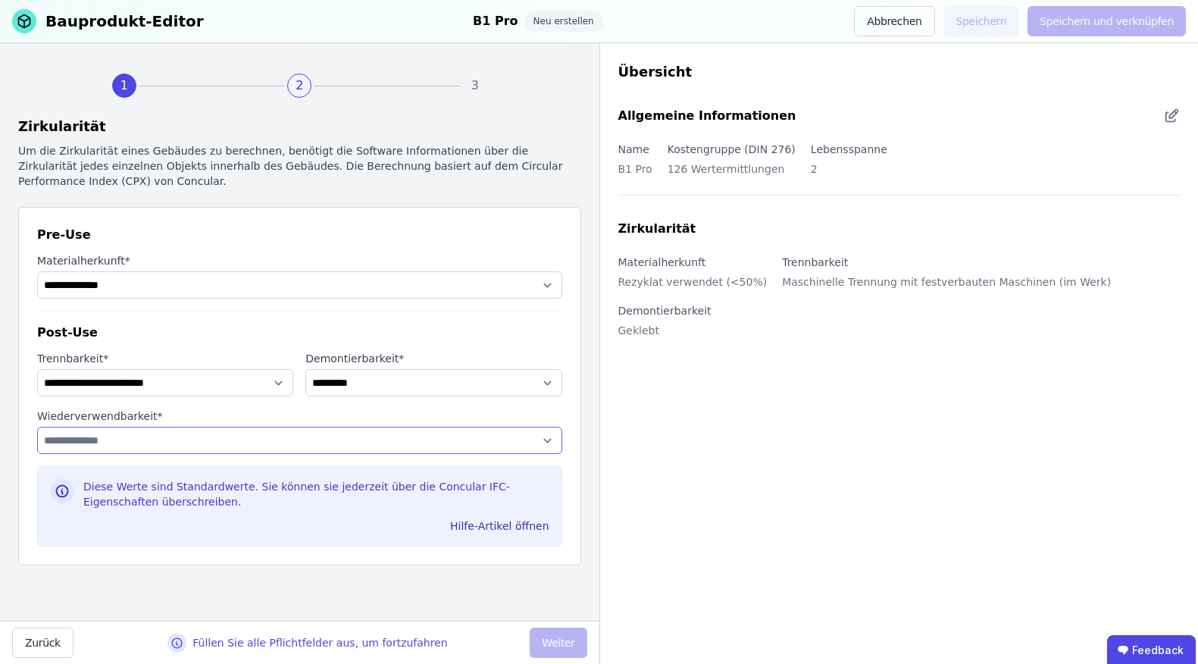
select select "**********"
click at [37, 427] on select "**********" at bounding box center [299, 440] width 525 height 27
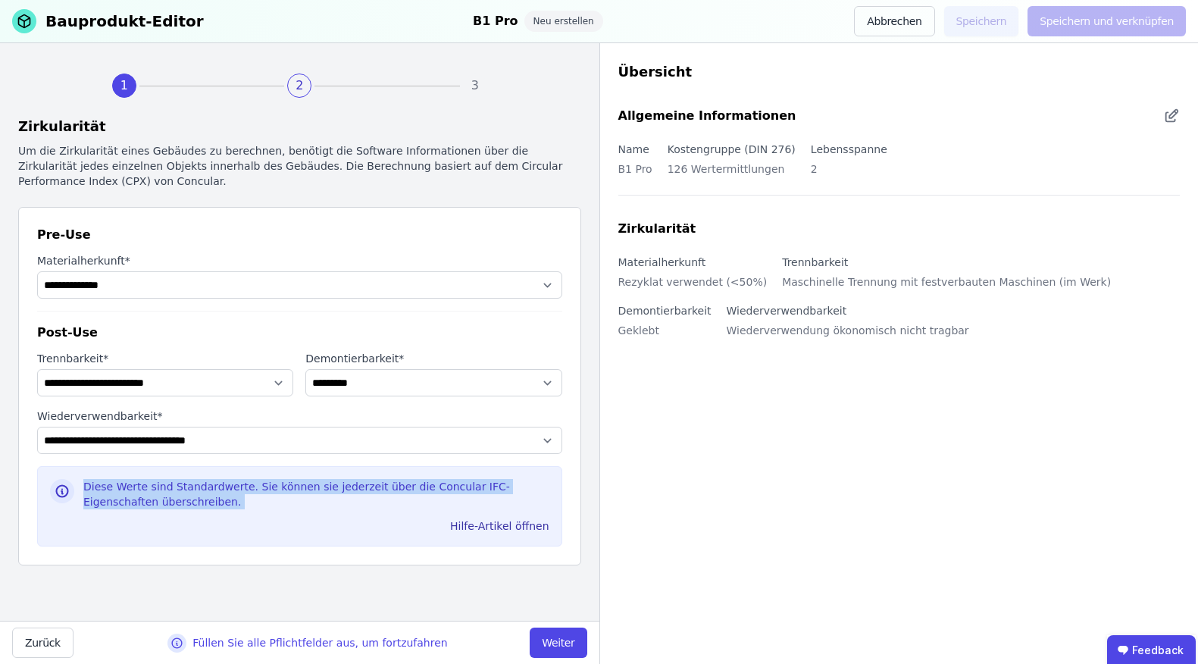
drag, startPoint x: 83, startPoint y: 483, endPoint x: 153, endPoint y: 515, distance: 76.9
click at [153, 515] on div "Diese Werte sind Standardwerte. Sie können sie jederzeit über die Concular IFC-…" at bounding box center [316, 506] width 466 height 55
click at [566, 635] on button "Weiter" at bounding box center [558, 642] width 57 height 30
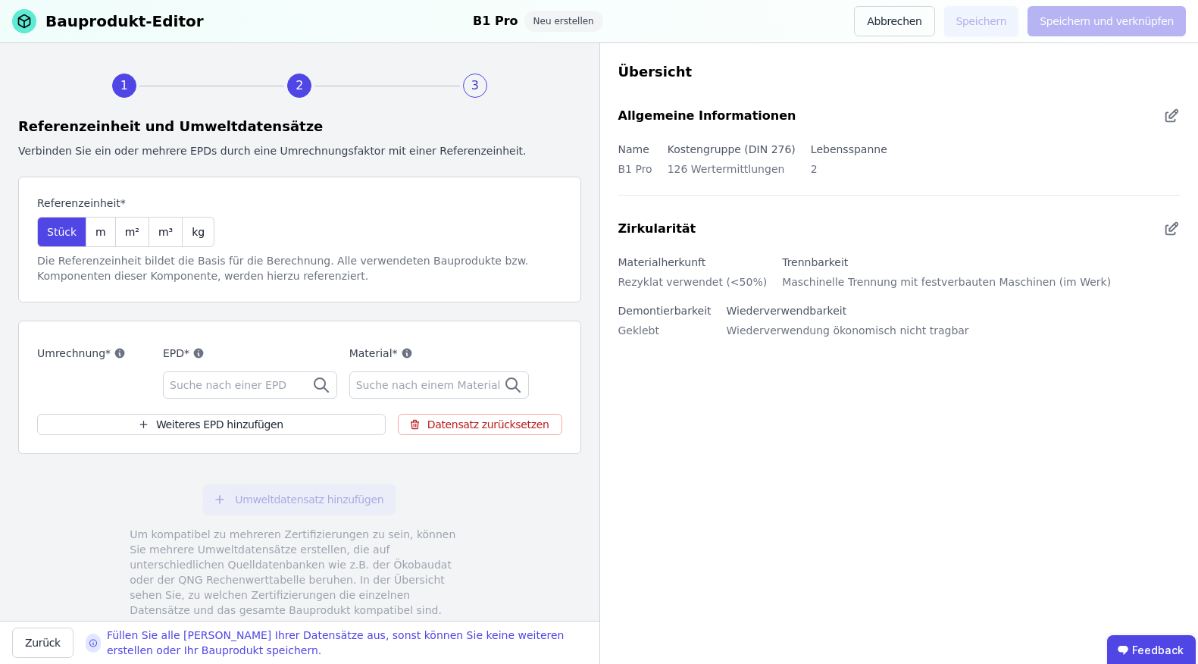
click at [221, 388] on span "Suche nach einer EPD" at bounding box center [230, 384] width 120 height 15
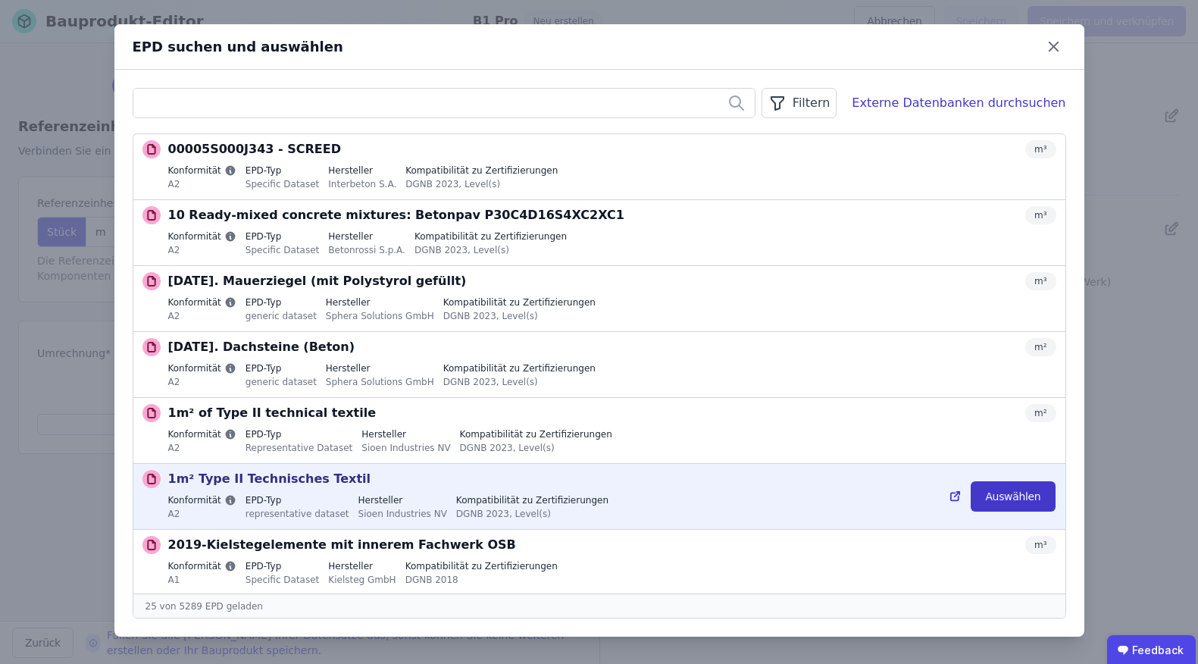
click at [1005, 499] on button "Auswählen" at bounding box center [1013, 496] width 84 height 30
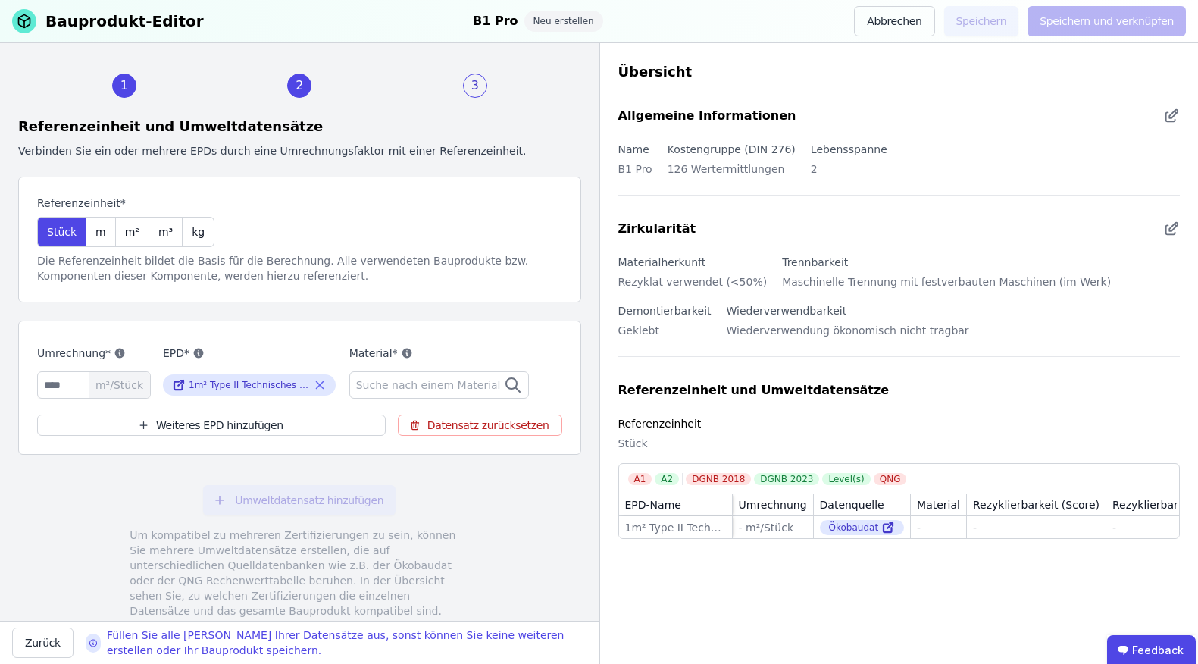
click at [422, 388] on span "Suche nach einem Material" at bounding box center [430, 384] width 148 height 15
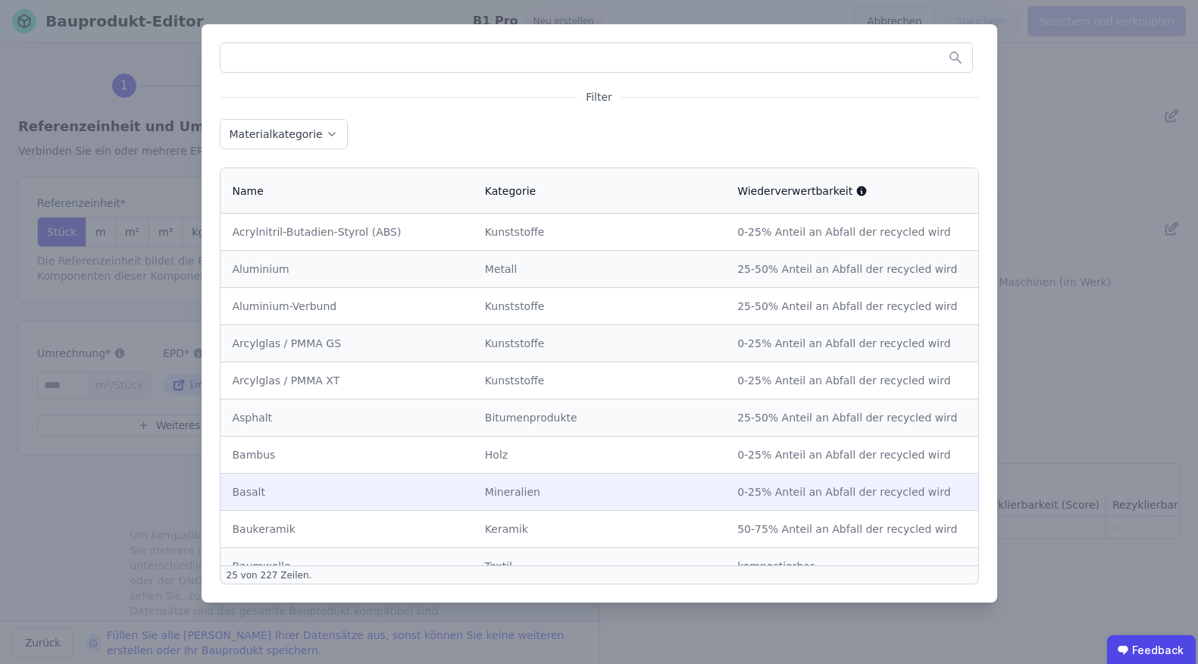
click at [782, 473] on td "0-25% Anteil an Abfall der recycled wird" at bounding box center [851, 491] width 252 height 37
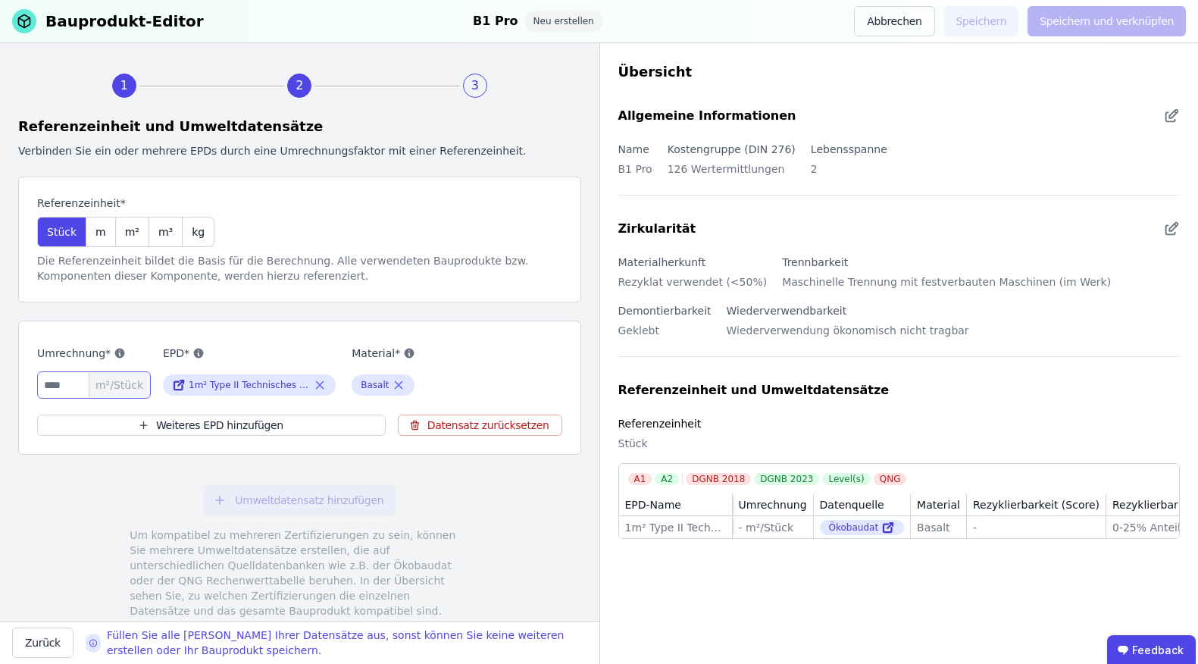
click at [73, 383] on input "number" at bounding box center [94, 384] width 114 height 27
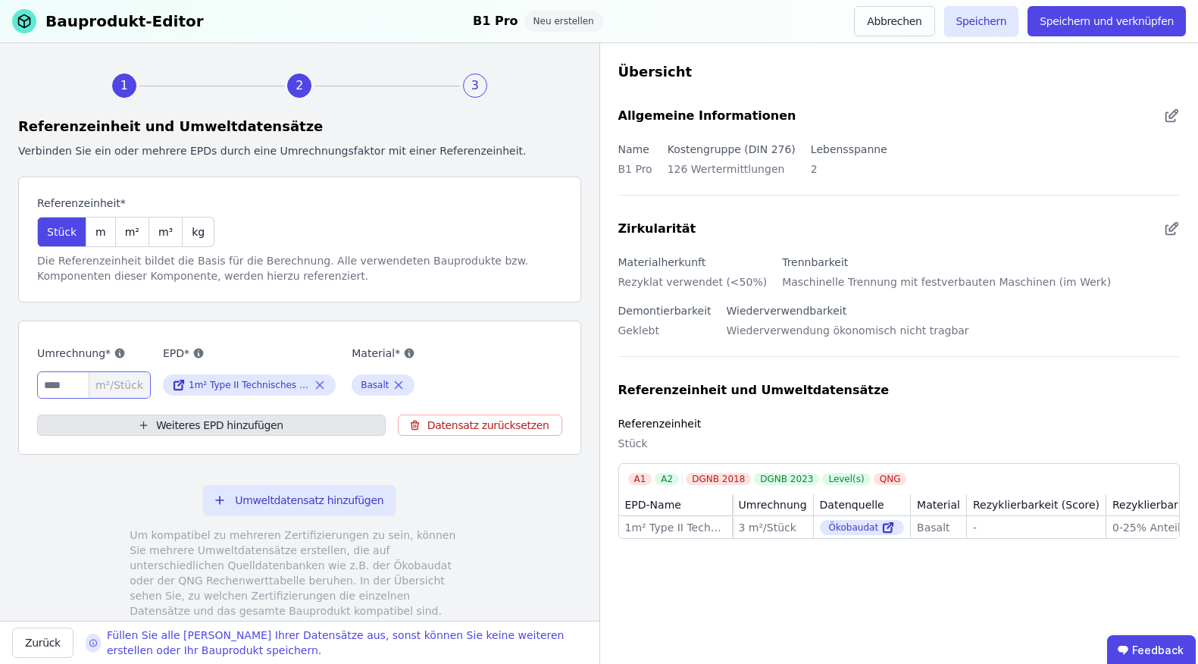
type input "*"
click at [158, 421] on button "Weiteres EPD hinzufügen" at bounding box center [211, 424] width 349 height 21
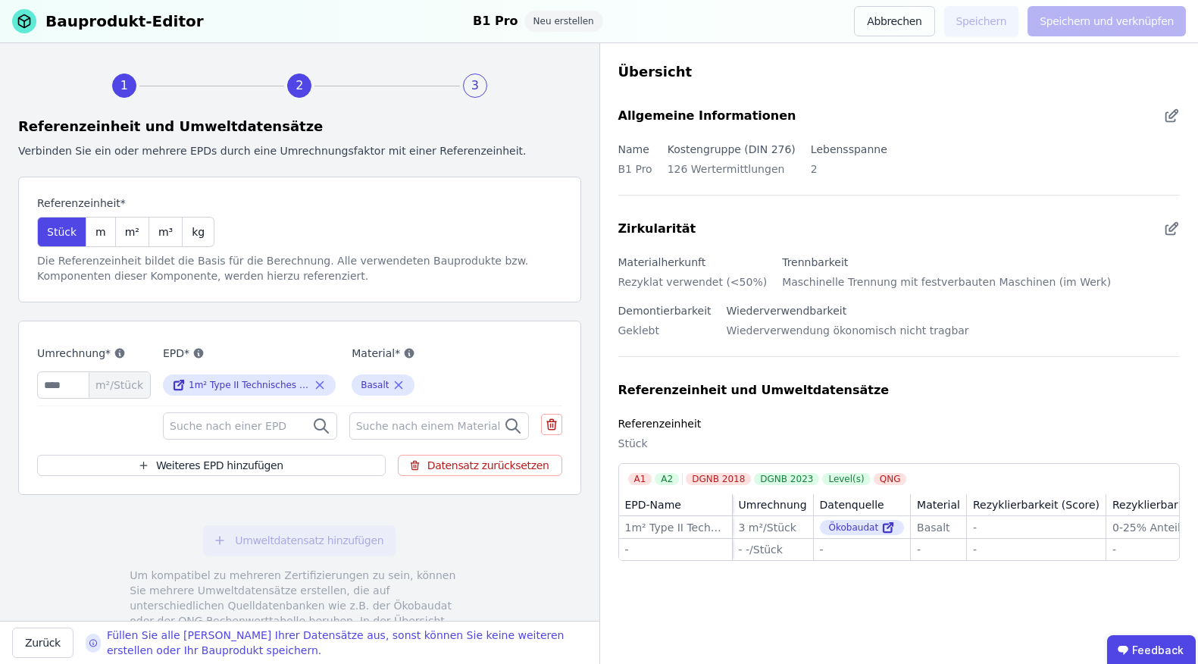
click at [235, 428] on span "Suche nach einer EPD" at bounding box center [230, 425] width 120 height 15
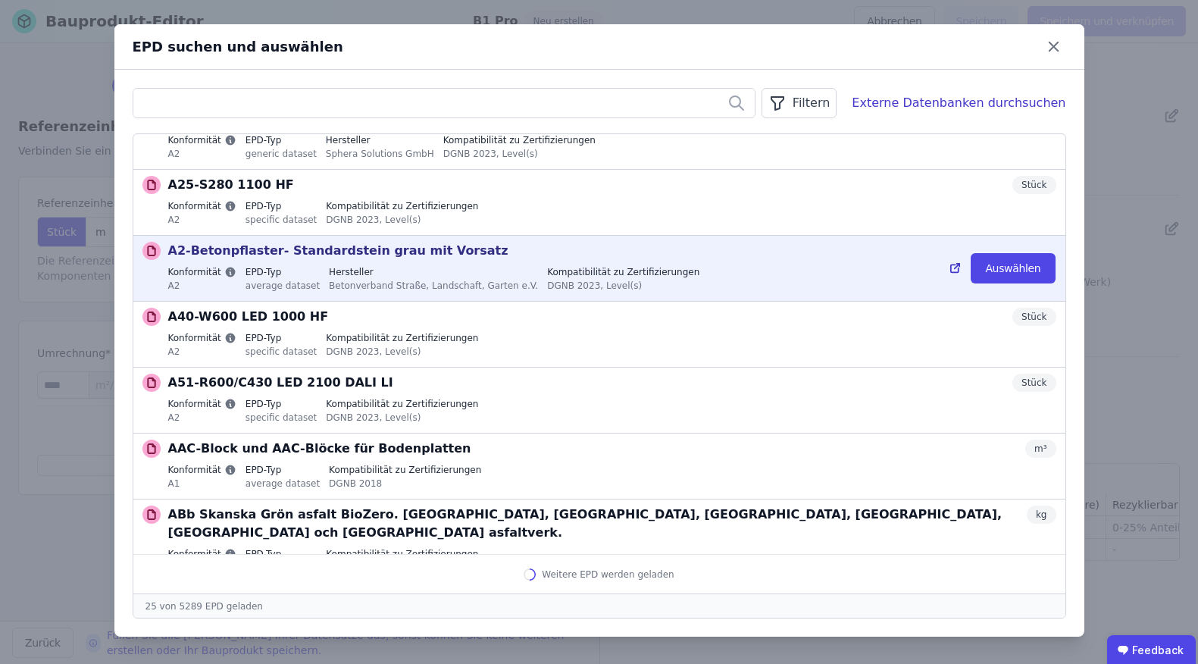
scroll to position [1213, 0]
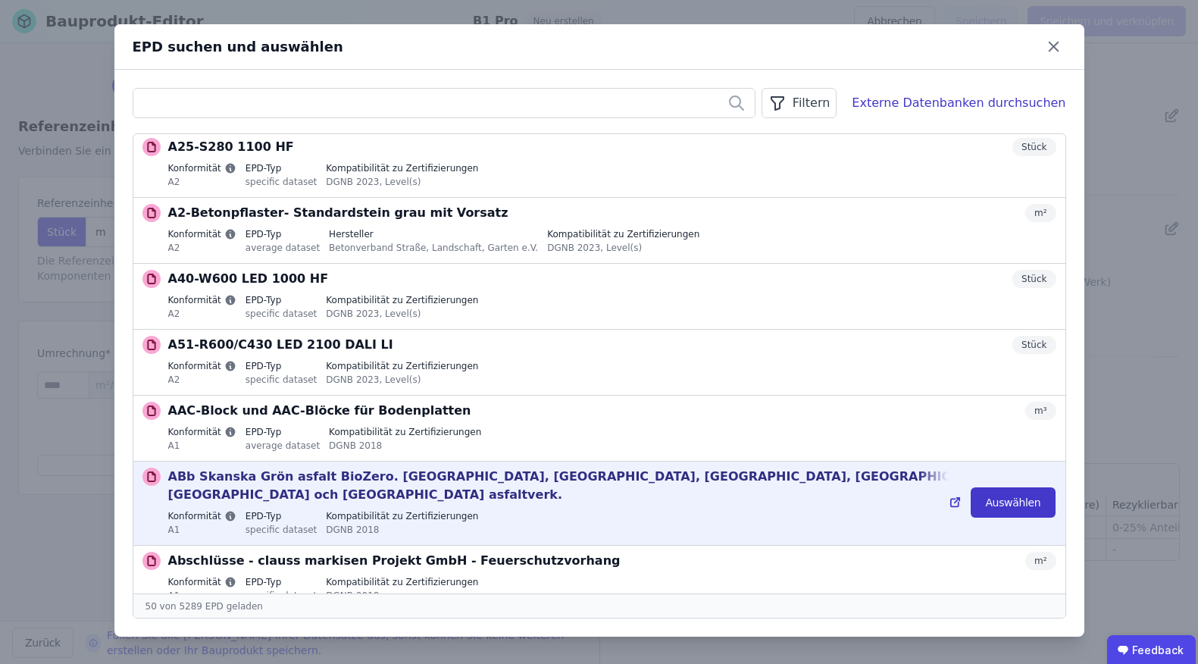
click at [995, 496] on button "Auswählen" at bounding box center [1013, 502] width 84 height 30
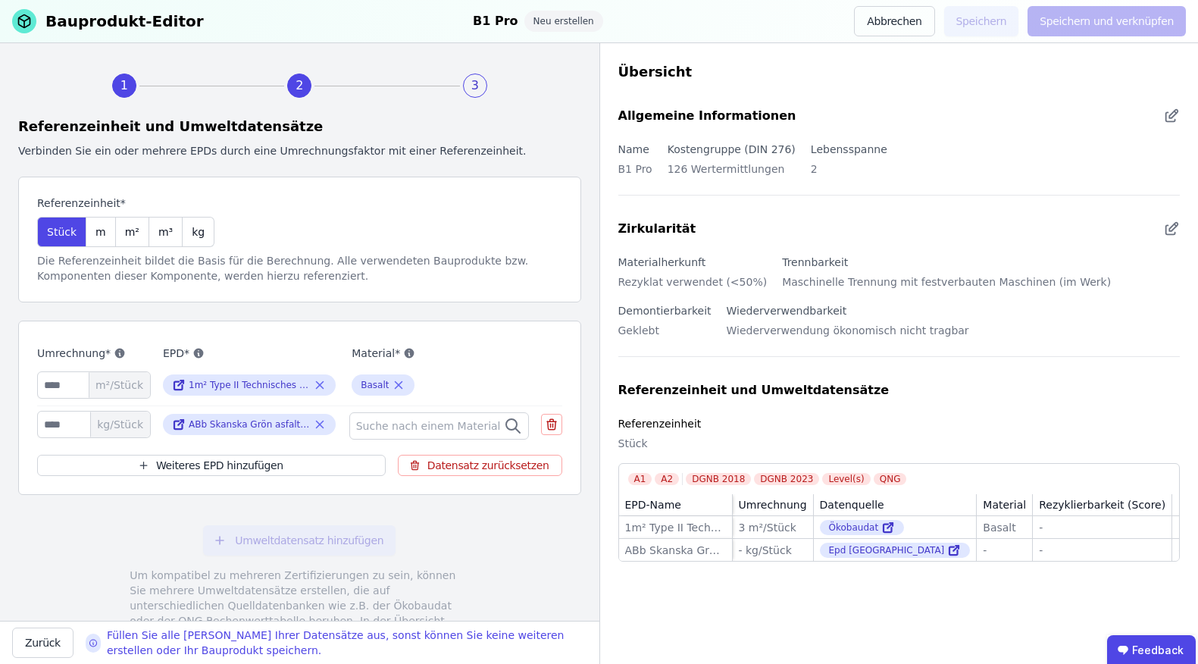
click at [400, 425] on span "Suche nach einem Material" at bounding box center [430, 425] width 148 height 15
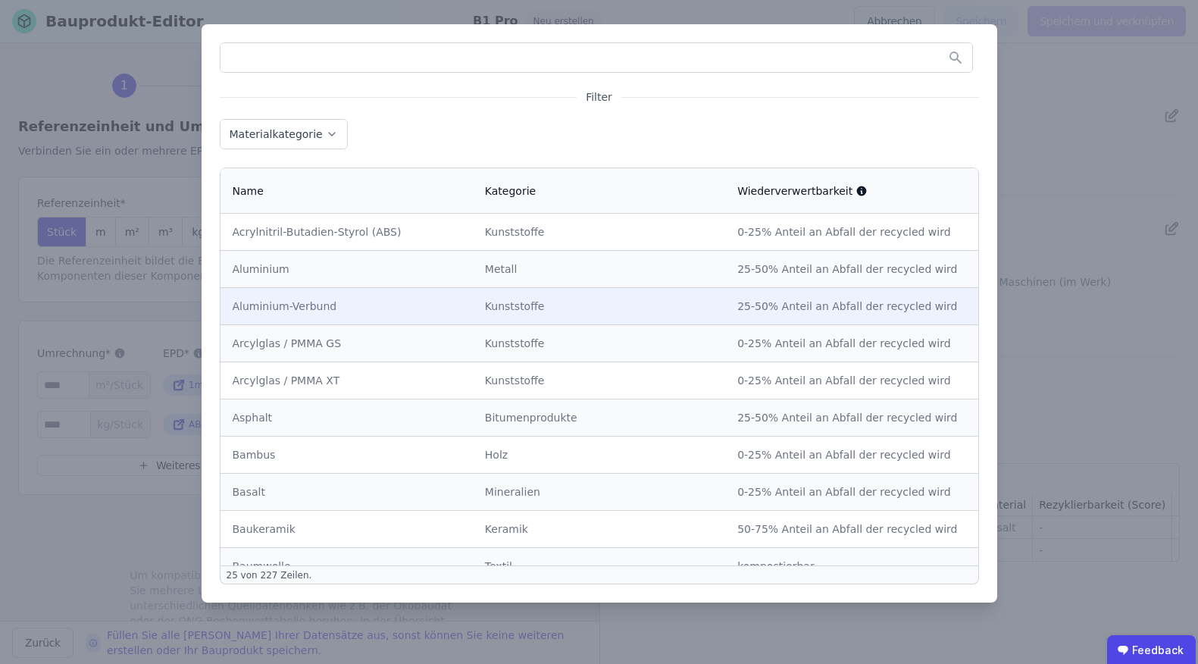
click at [532, 302] on div "Kunststoffe" at bounding box center [599, 306] width 228 height 15
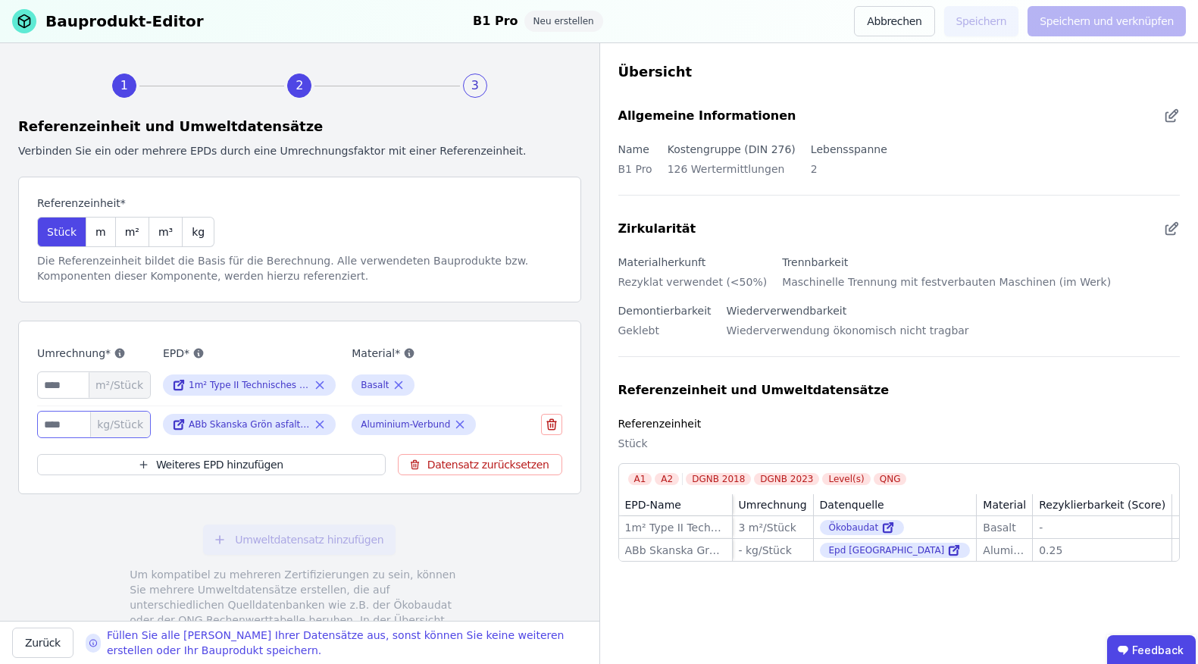
click at [77, 424] on input "number" at bounding box center [94, 424] width 114 height 27
click at [77, 389] on input "*" at bounding box center [94, 384] width 114 height 27
click at [69, 424] on input "number" at bounding box center [94, 424] width 114 height 27
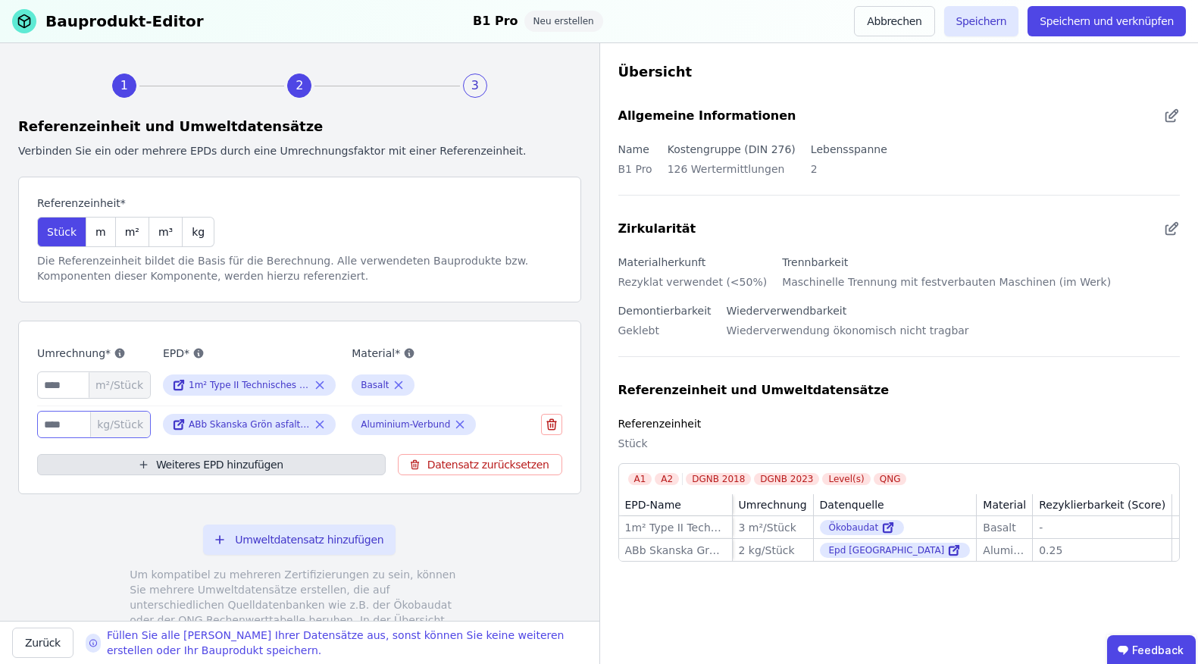
type input "*"
click at [178, 458] on button "Weiteres EPD hinzufügen" at bounding box center [211, 464] width 349 height 21
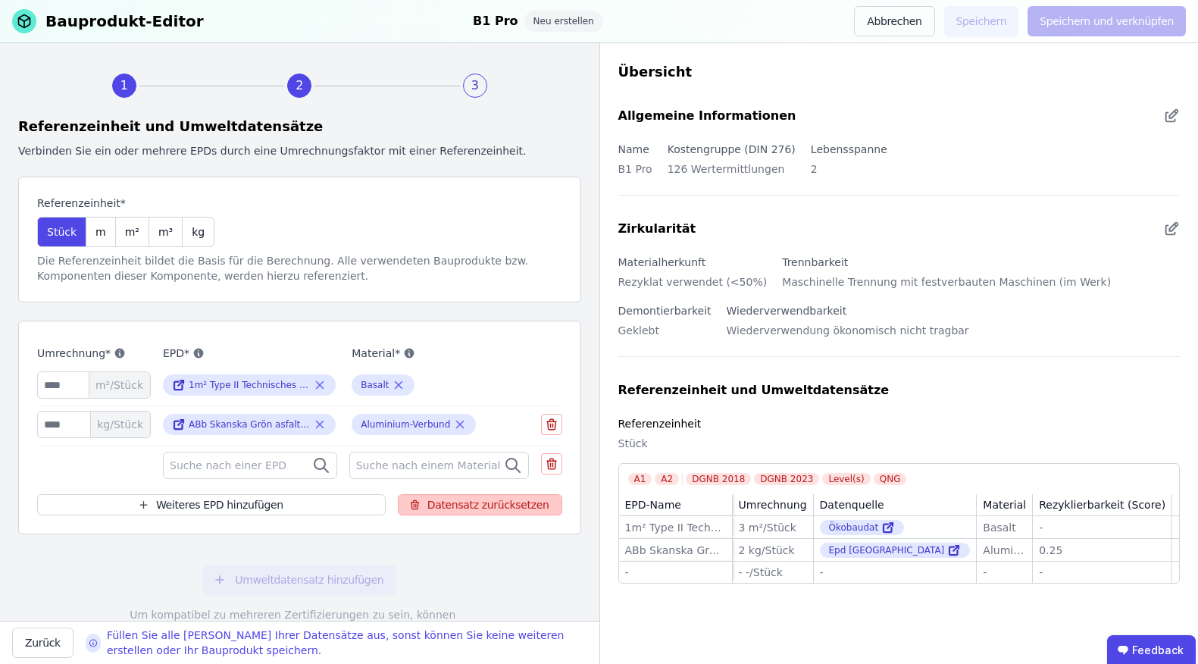
click at [529, 502] on button "Datensatz zurücksetzen" at bounding box center [480, 504] width 164 height 21
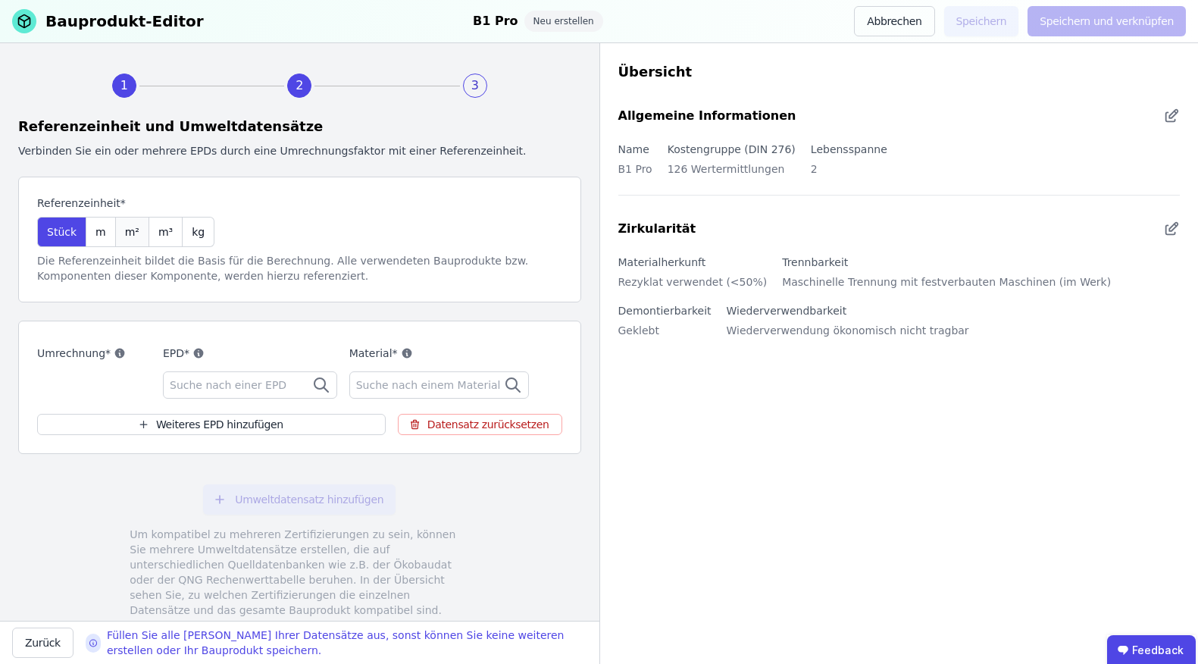
click at [127, 233] on span "m²" at bounding box center [132, 231] width 14 height 15
click at [205, 389] on span "Suche nach einer EPD" at bounding box center [230, 384] width 120 height 15
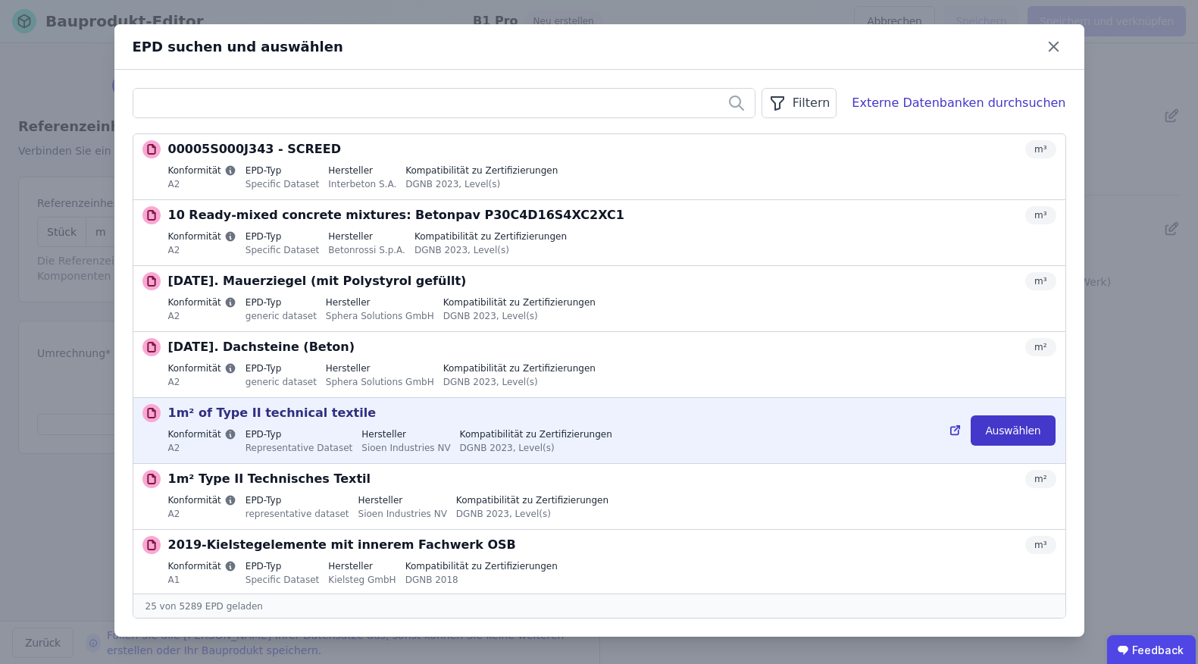
click at [1021, 439] on button "Auswählen" at bounding box center [1013, 430] width 84 height 30
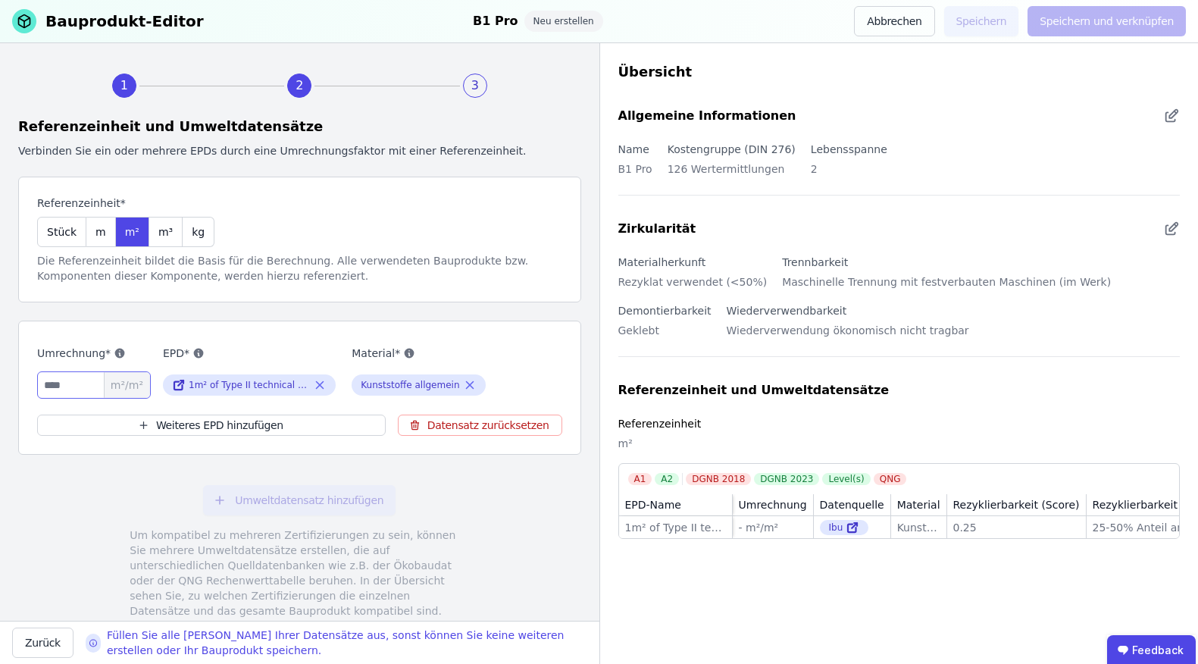
click at [73, 383] on input "number" at bounding box center [94, 384] width 114 height 27
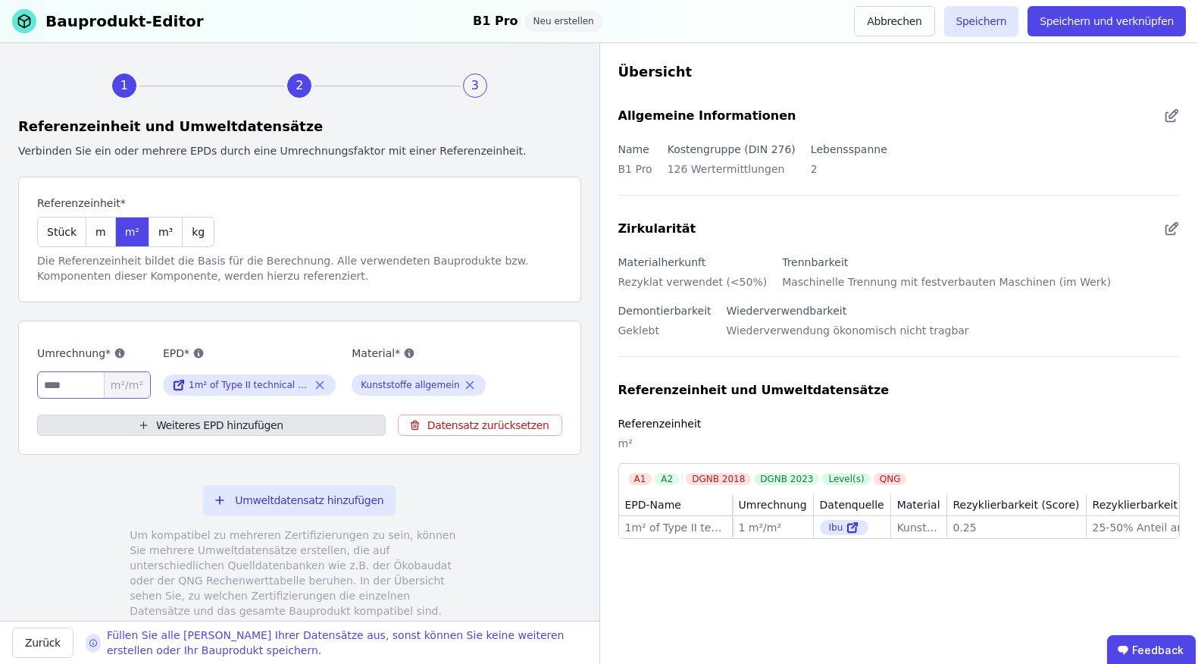
type input "*"
click at [134, 420] on button "Weiteres EPD hinzufügen" at bounding box center [211, 424] width 349 height 21
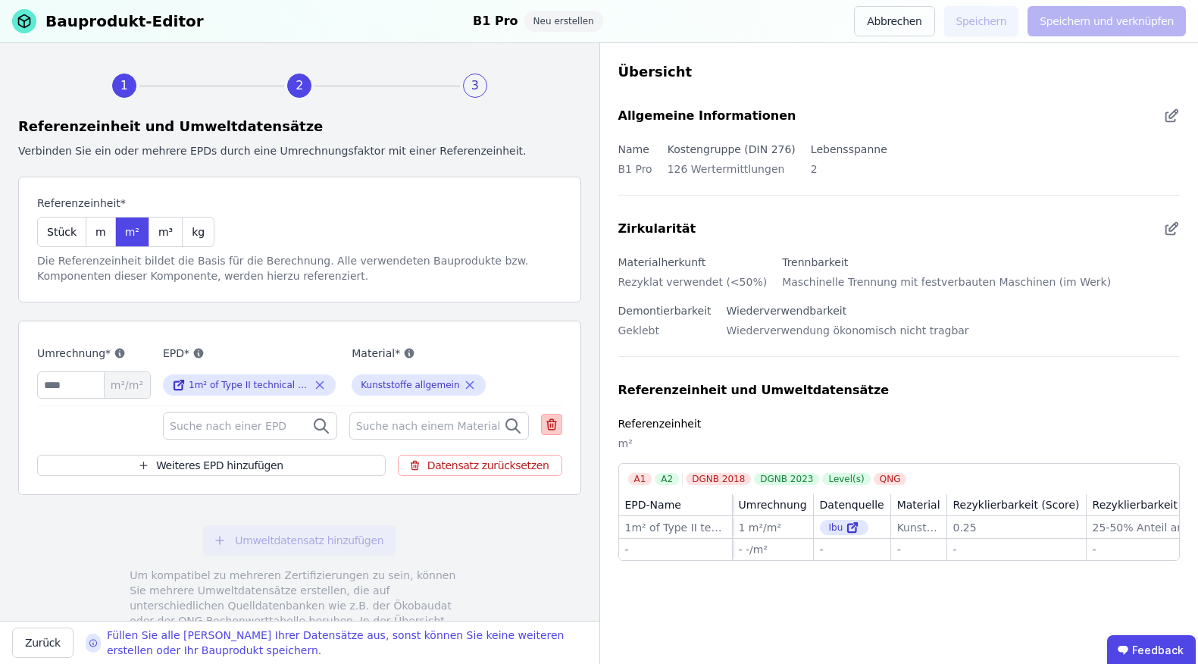
click at [546, 426] on icon at bounding box center [552, 424] width 14 height 18
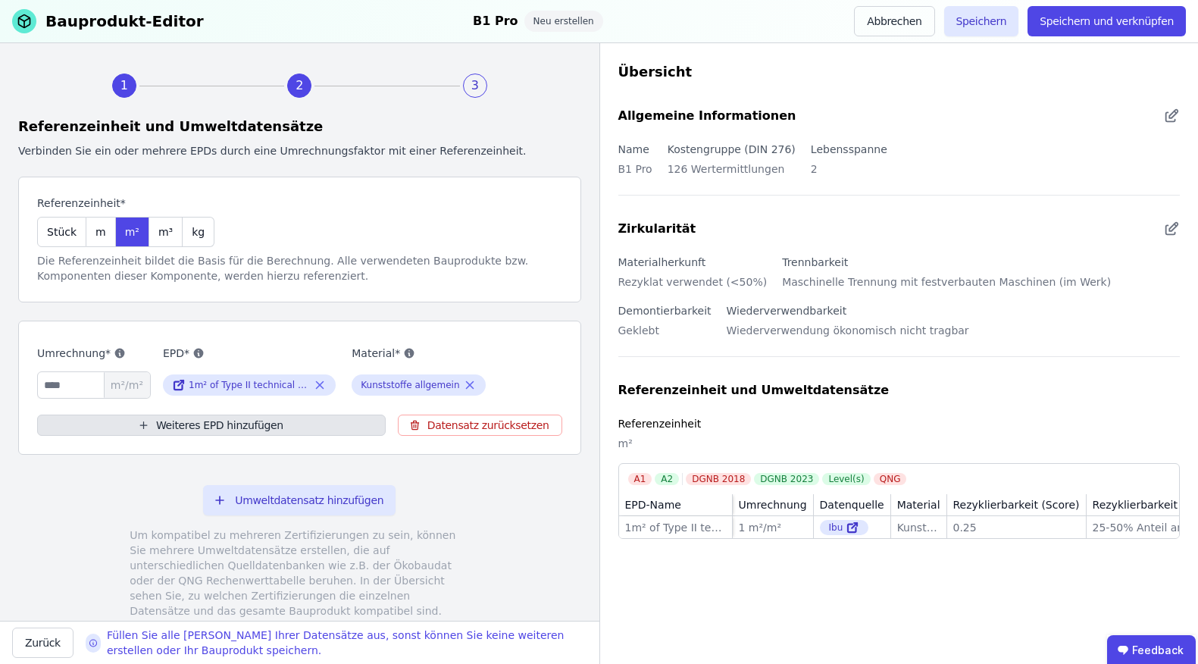
click at [195, 420] on button "Weiteres EPD hinzufügen" at bounding box center [211, 424] width 349 height 21
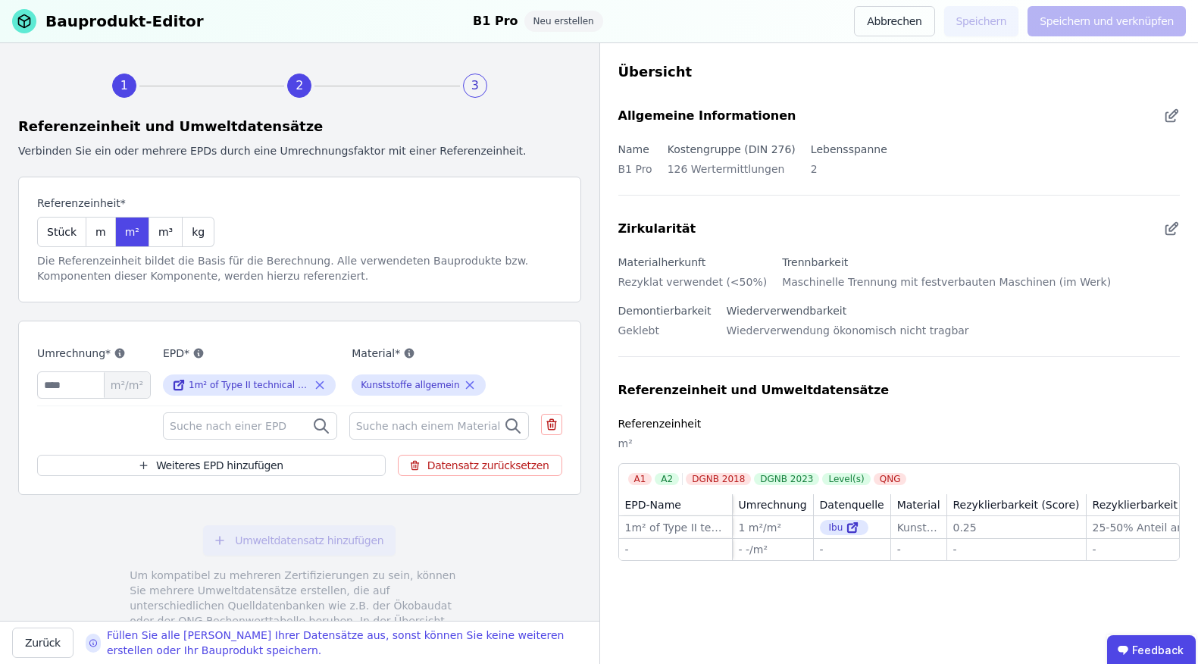
click at [280, 435] on div "Suche nach einer EPD" at bounding box center [250, 425] width 174 height 27
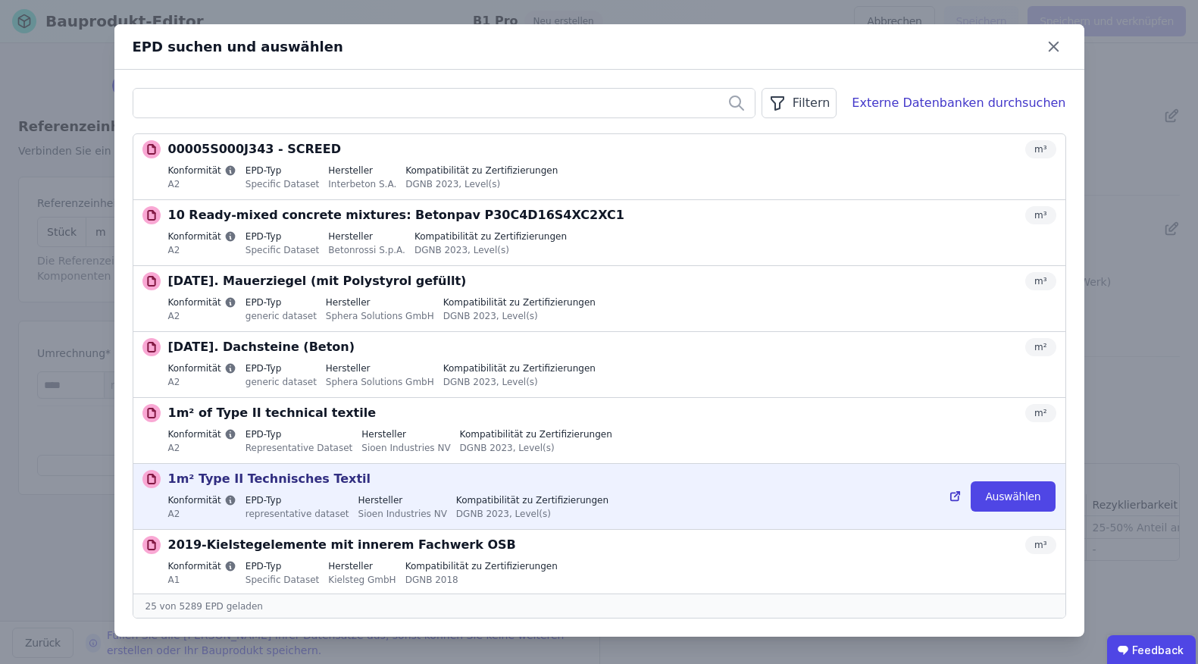
click at [237, 494] on div "Konformität A2 EPD-Typ representative dataset Hersteller Sioen Industries NV Ko…" at bounding box center [612, 508] width 888 height 29
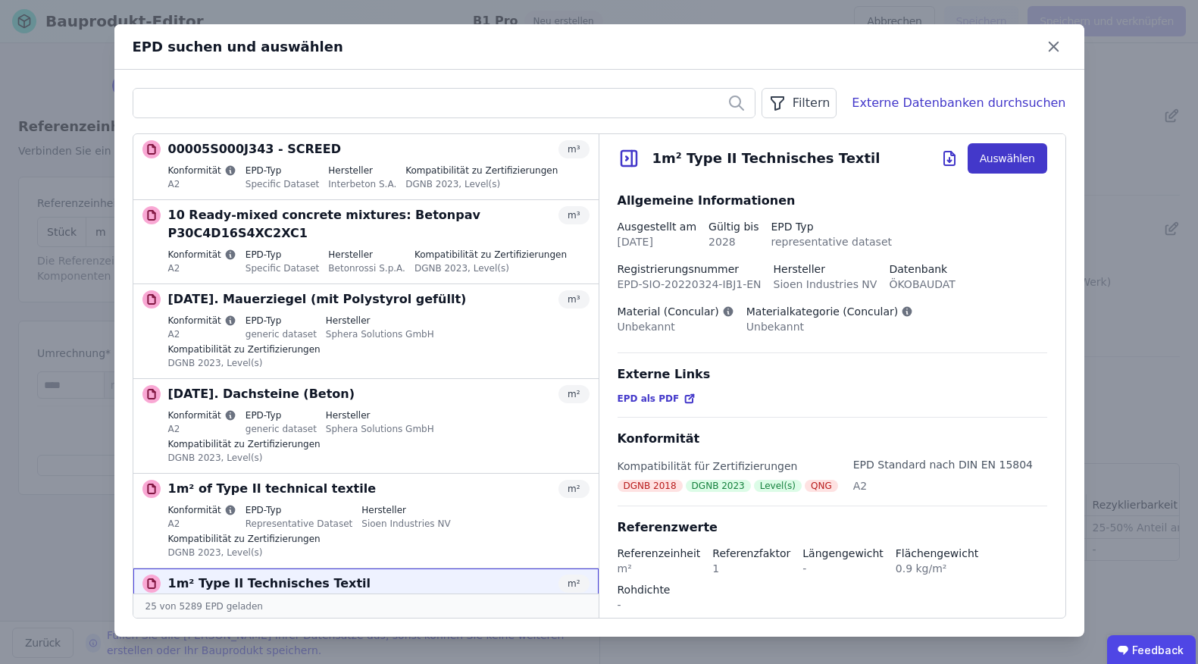
click at [1016, 169] on button "Auswählen" at bounding box center [1008, 158] width 80 height 30
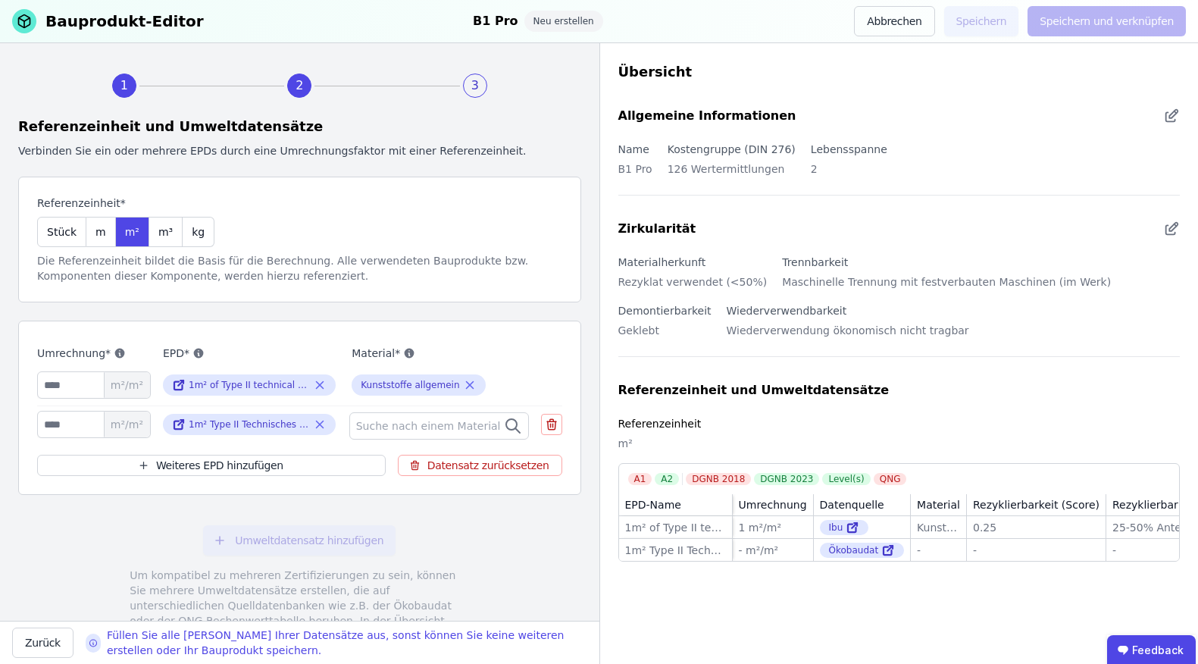
click at [440, 422] on span "Suche nach einem Material" at bounding box center [430, 425] width 148 height 15
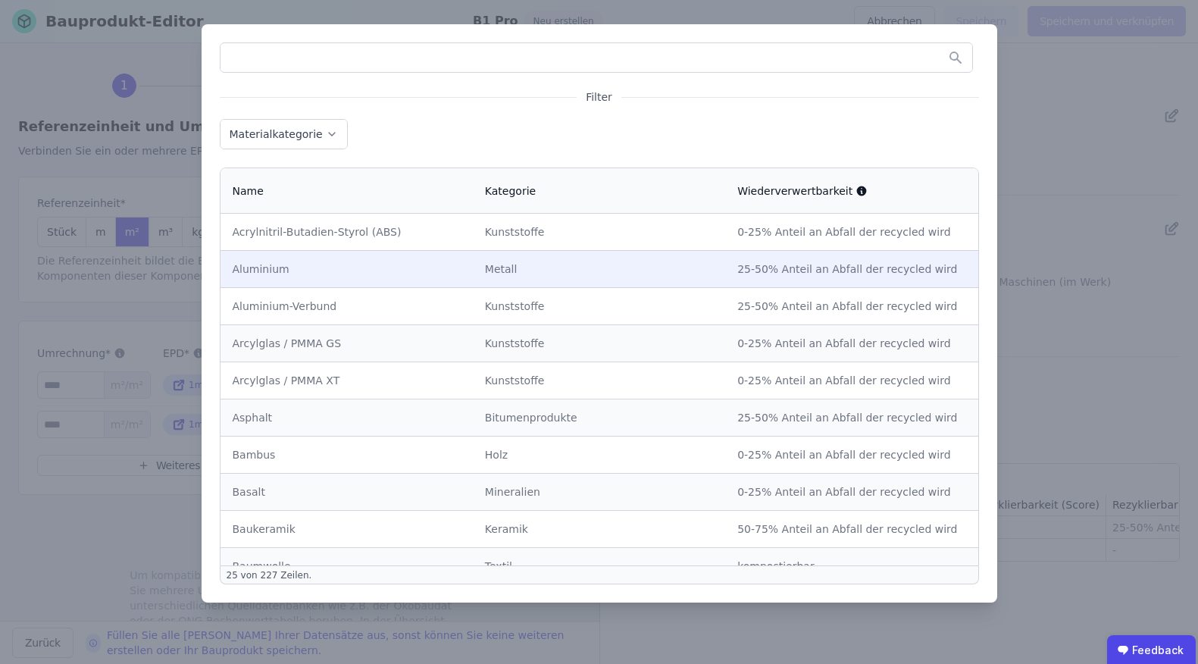
click at [455, 284] on td "Aluminium" at bounding box center [346, 268] width 252 height 37
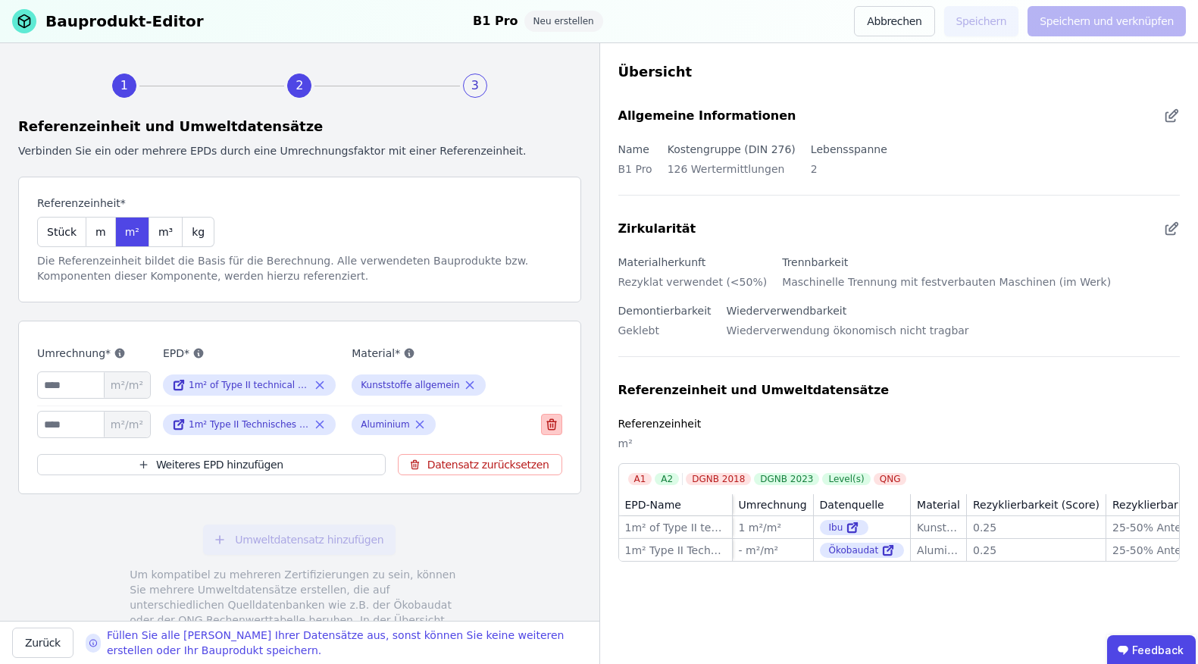
click at [545, 423] on icon at bounding box center [552, 424] width 14 height 18
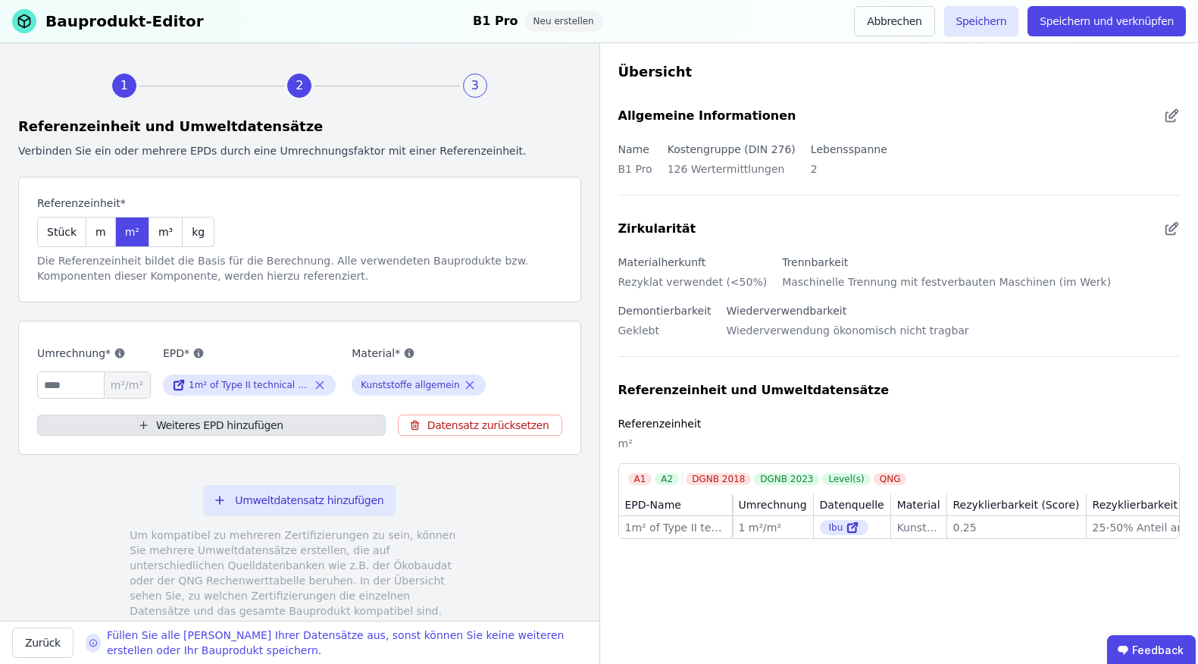
click at [240, 432] on button "Weiteres EPD hinzufügen" at bounding box center [211, 424] width 349 height 21
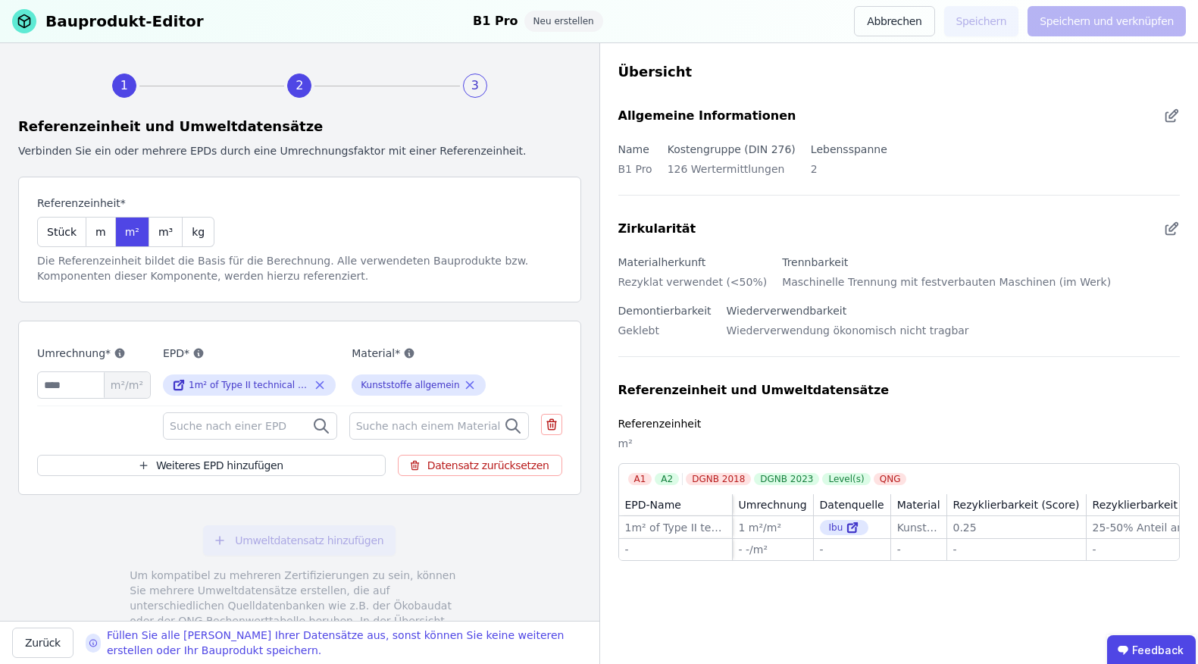
click at [186, 432] on span "Suche nach einer EPD" at bounding box center [230, 425] width 120 height 15
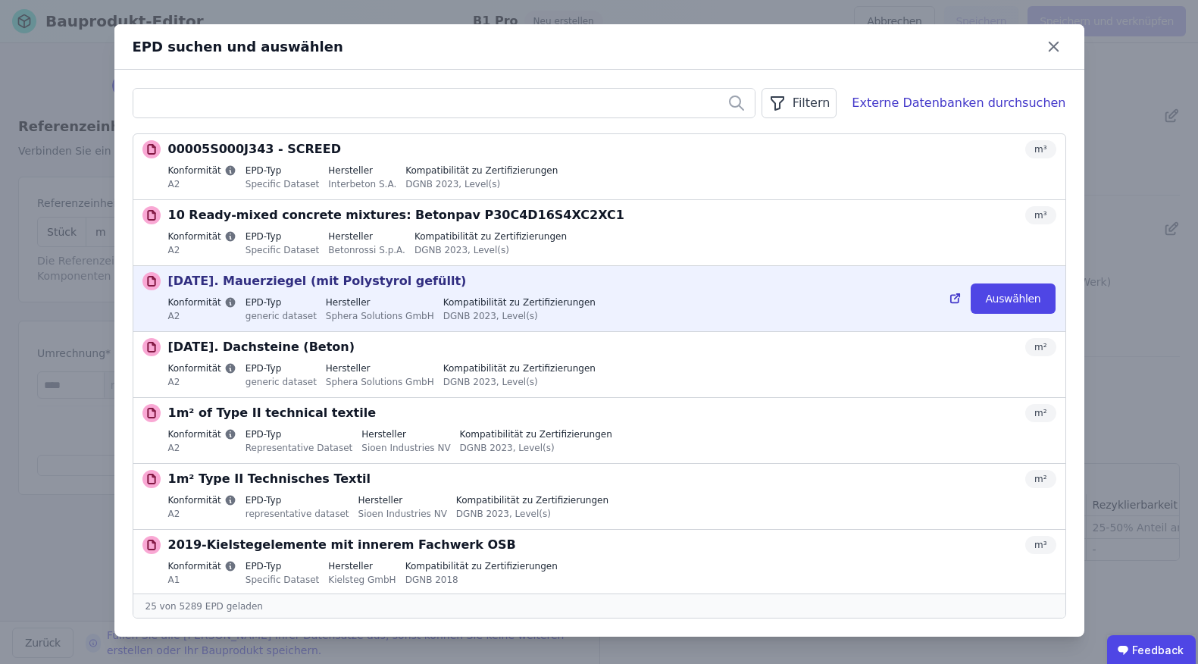
click at [256, 307] on label "EPD-Typ" at bounding box center [280, 302] width 71 height 12
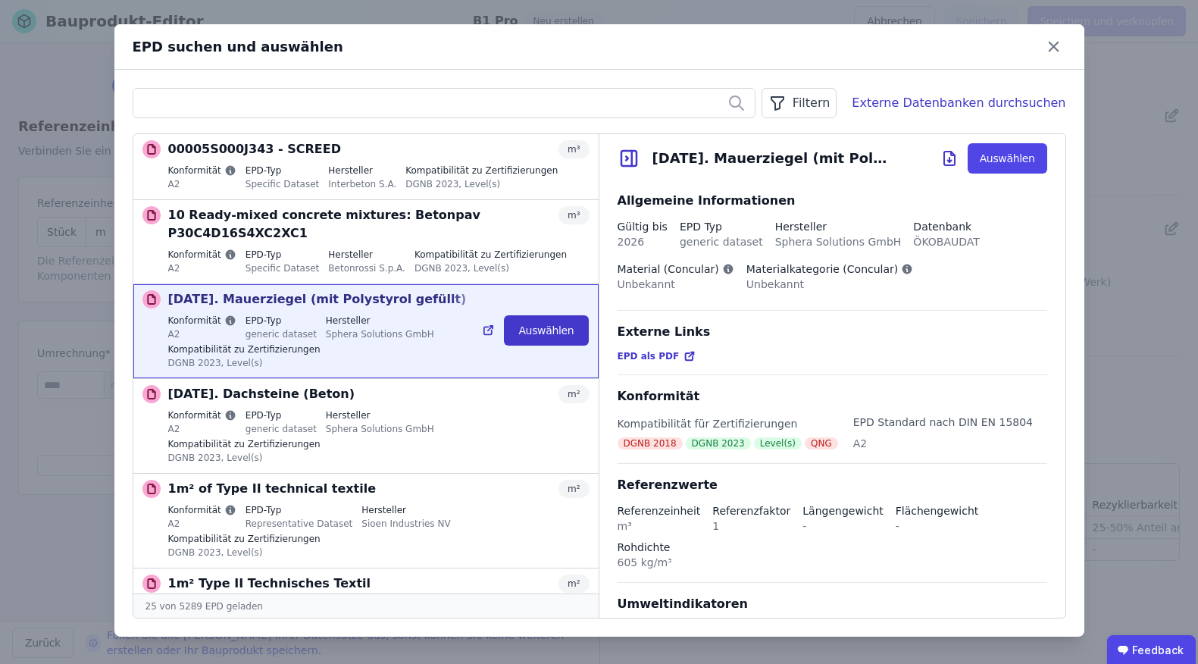
click at [520, 329] on button "Auswählen" at bounding box center [546, 330] width 84 height 30
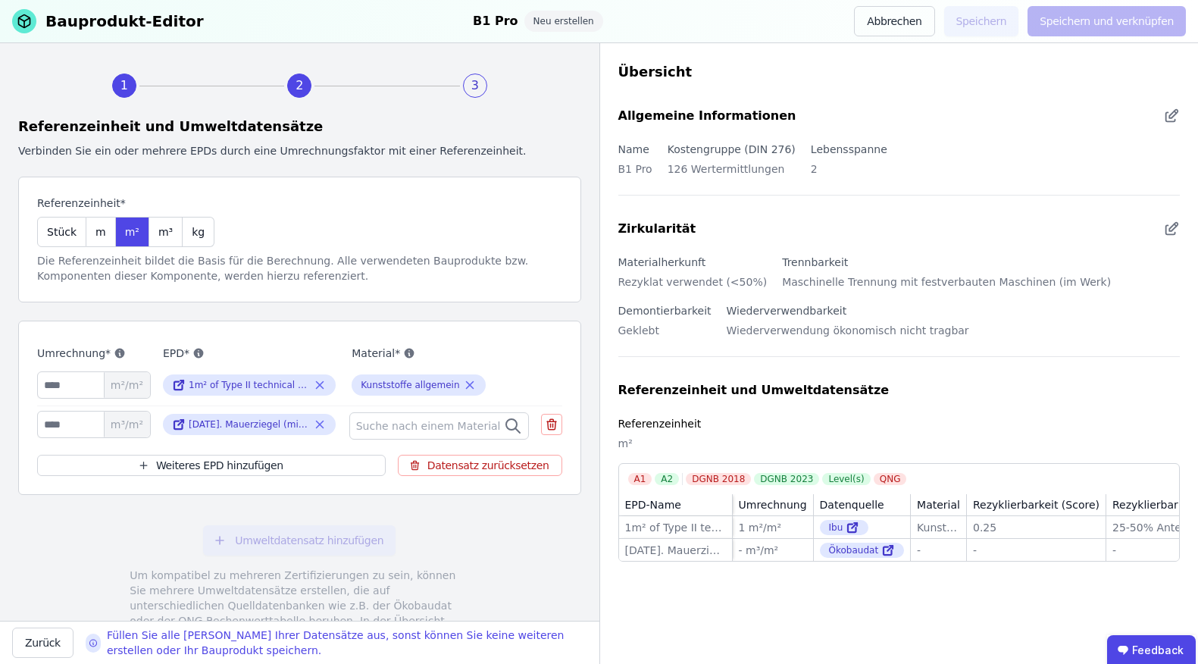
click at [381, 417] on div "Suche nach einem Material" at bounding box center [439, 425] width 180 height 27
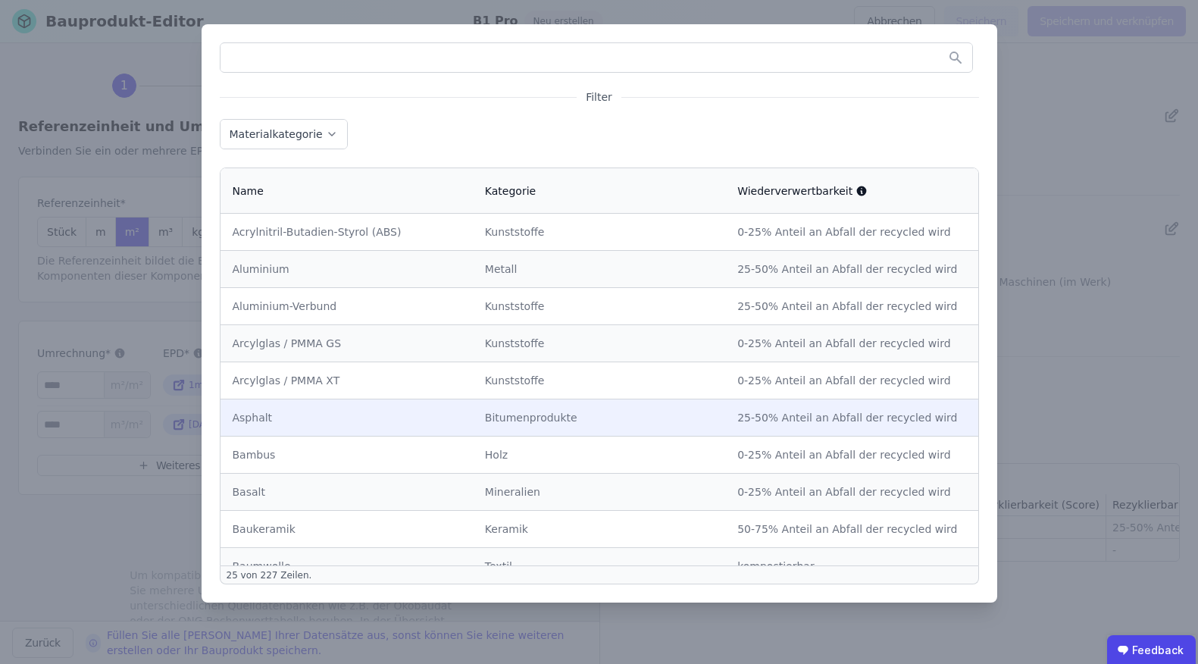
click at [265, 399] on td "Asphalt" at bounding box center [346, 417] width 252 height 37
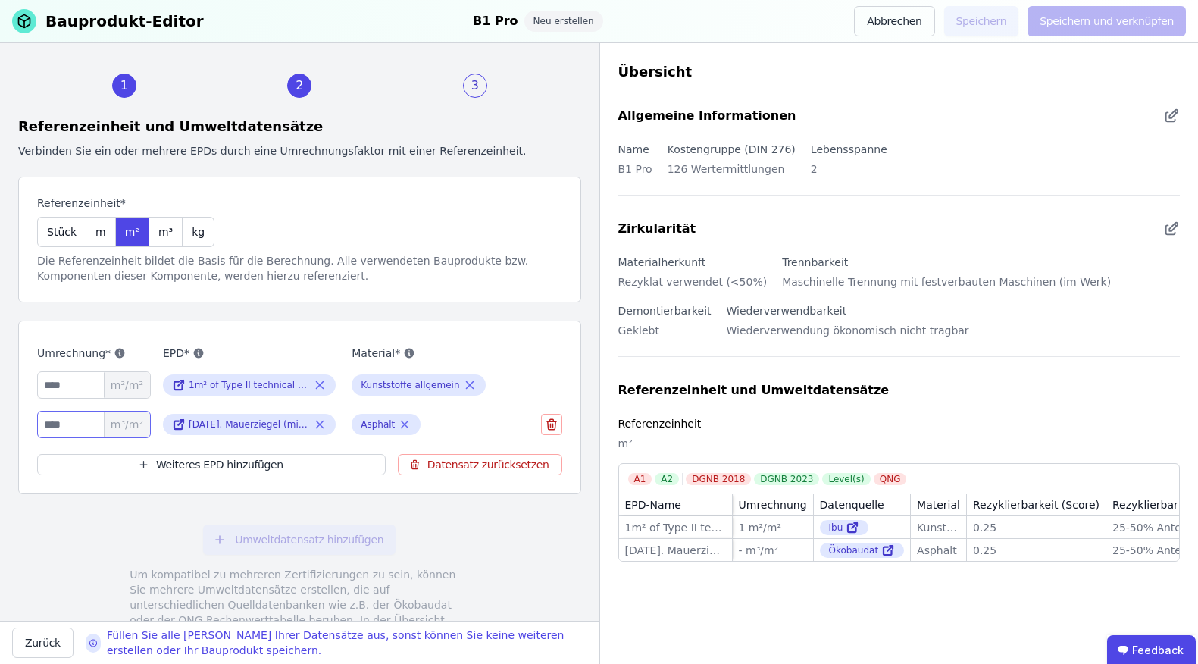
click at [80, 421] on input "number" at bounding box center [94, 424] width 114 height 27
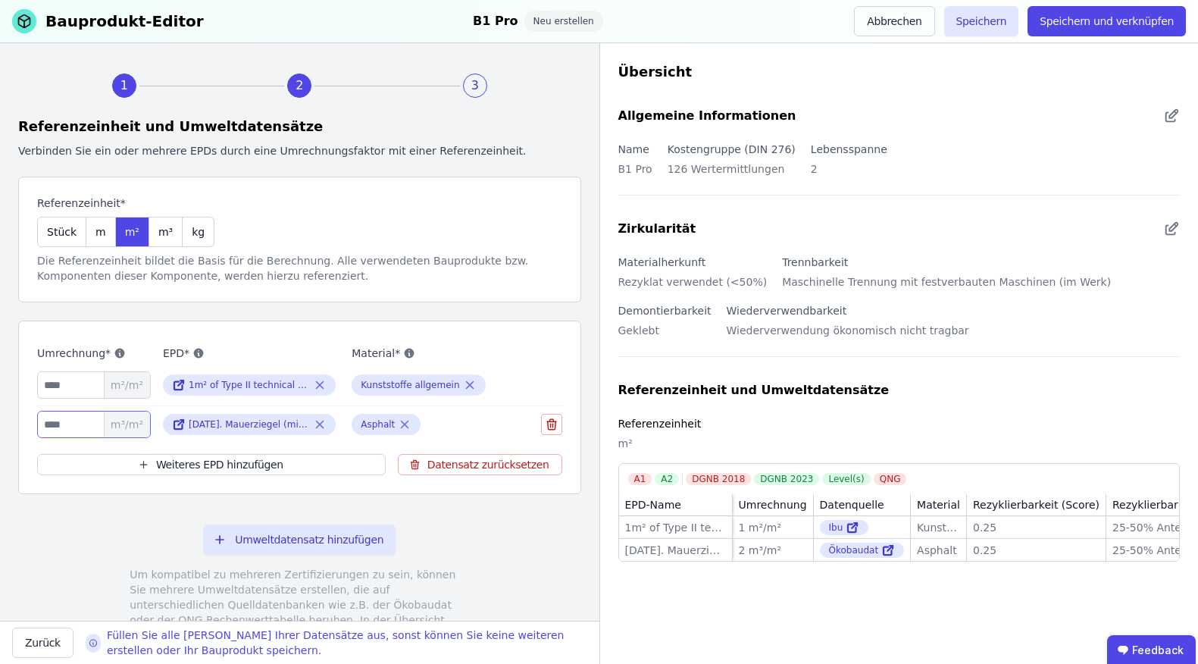
type input "*"
click at [31, 557] on div "Umweltdatensatz hinzufügen Um kompatibel zu mehreren Zertifizierungen zu sein, …" at bounding box center [299, 591] width 563 height 170
click at [60, 433] on input "*" at bounding box center [94, 424] width 114 height 27
click at [64, 385] on input "*" at bounding box center [94, 384] width 114 height 27
click at [60, 423] on input "*" at bounding box center [94, 424] width 114 height 27
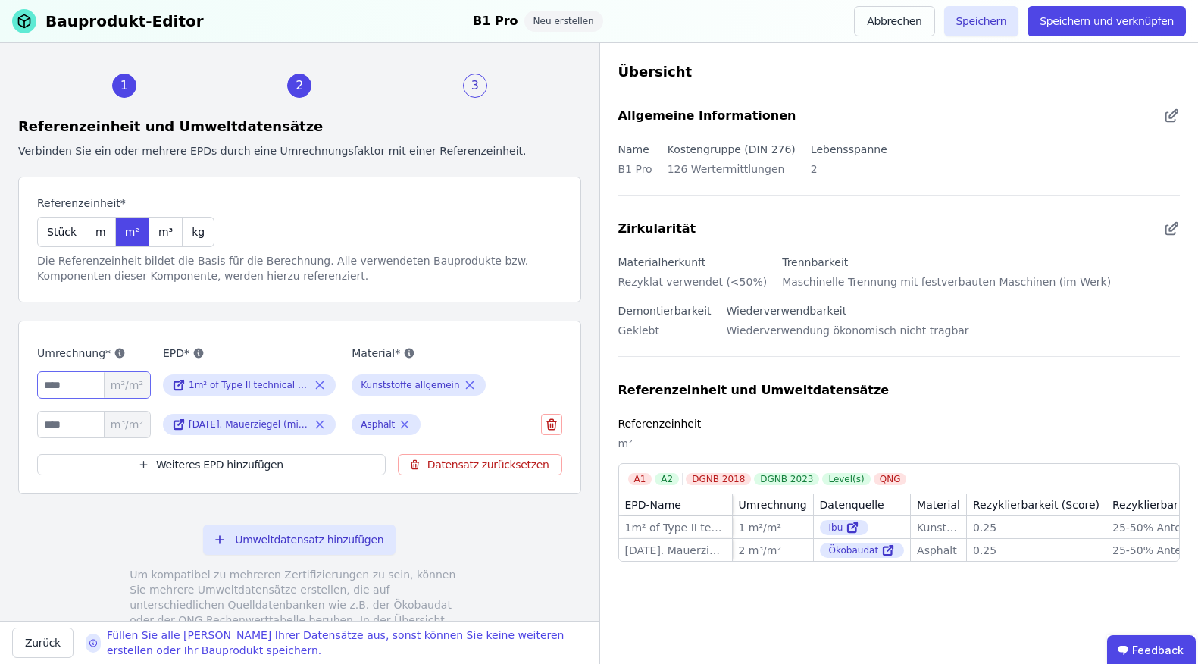
click at [64, 395] on input "*" at bounding box center [94, 384] width 114 height 27
click at [61, 417] on input "*" at bounding box center [94, 424] width 114 height 27
click at [63, 383] on input "*" at bounding box center [94, 384] width 114 height 27
click at [52, 425] on input "*" at bounding box center [94, 424] width 114 height 27
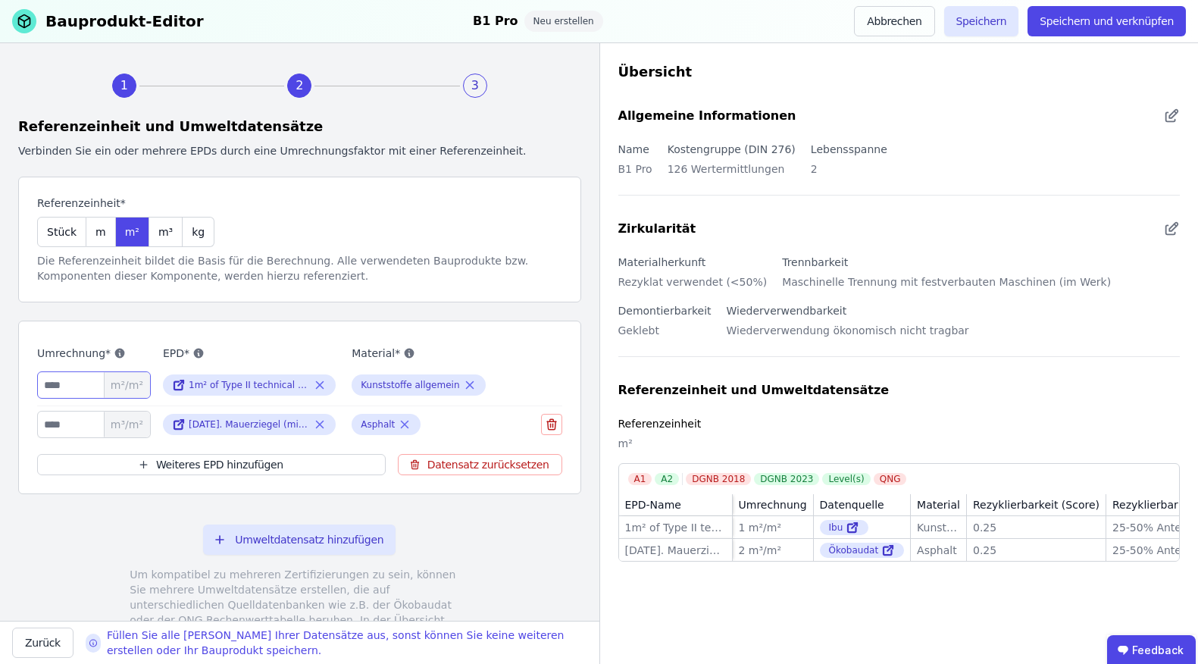
click at [54, 392] on input "*" at bounding box center [94, 384] width 114 height 27
click at [44, 431] on input "*" at bounding box center [94, 424] width 114 height 27
click at [55, 383] on input "*" at bounding box center [94, 384] width 114 height 27
click at [54, 426] on input "*" at bounding box center [94, 424] width 114 height 27
click at [64, 378] on input "*" at bounding box center [94, 384] width 114 height 27
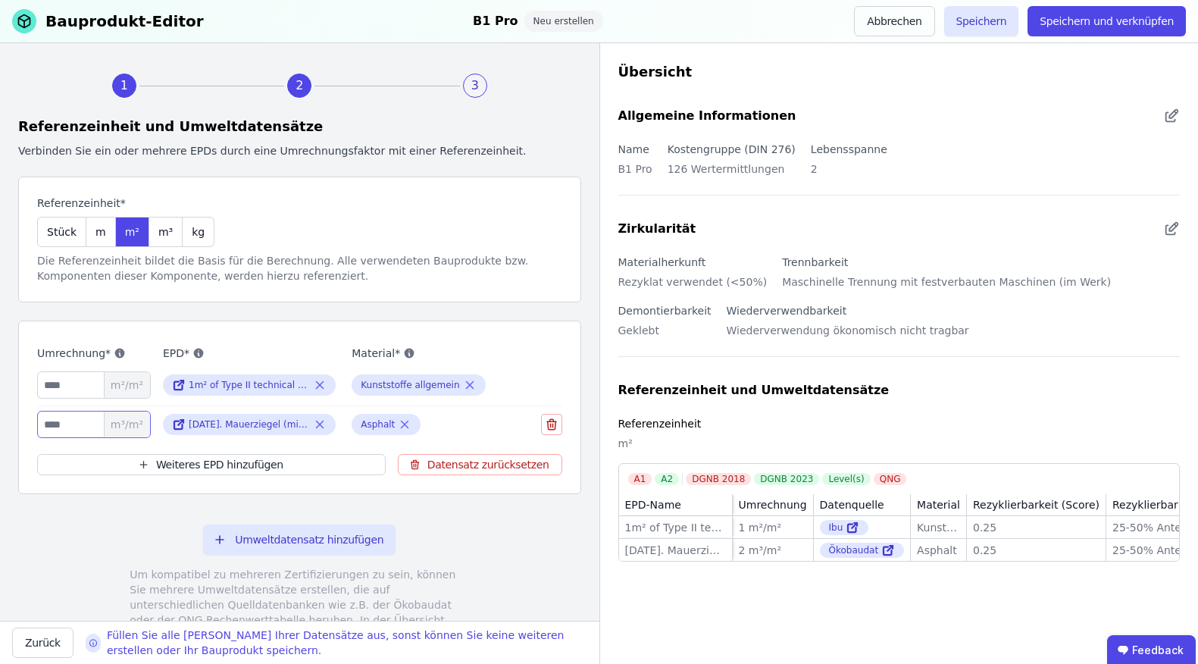
click at [59, 421] on input "*" at bounding box center [94, 424] width 114 height 27
click at [64, 390] on input "*" at bounding box center [94, 384] width 114 height 27
click at [58, 433] on input "*" at bounding box center [94, 424] width 114 height 27
click at [77, 376] on input "*" at bounding box center [94, 384] width 114 height 27
click at [67, 420] on input "*" at bounding box center [94, 424] width 114 height 27
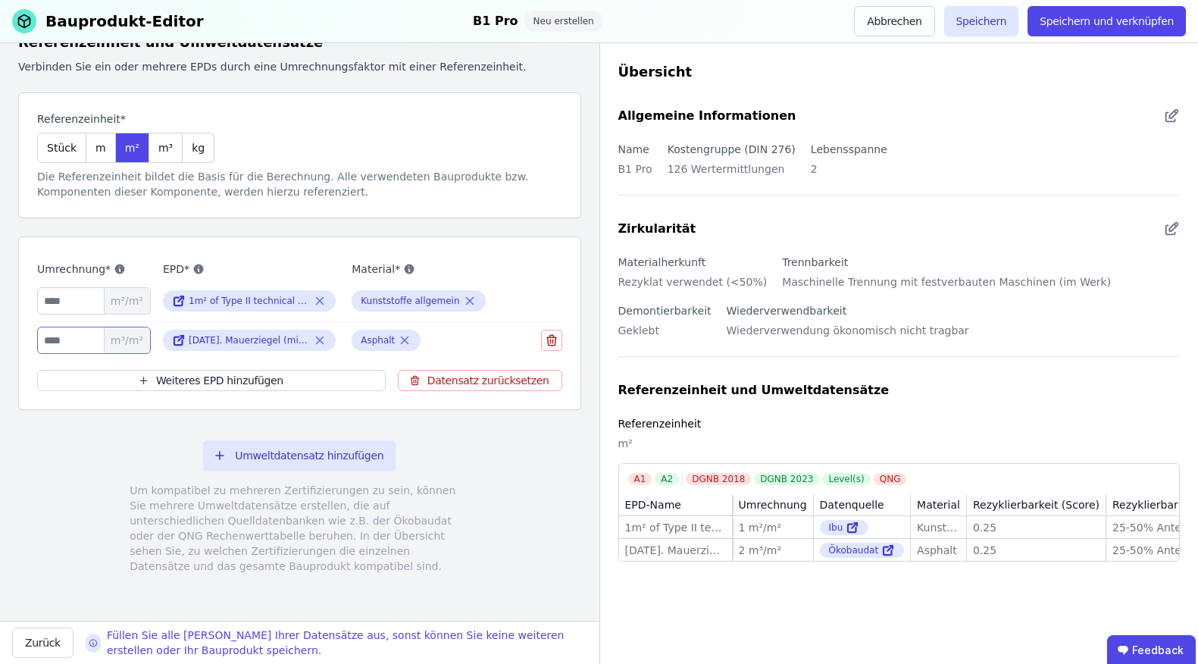
scroll to position [0, 0]
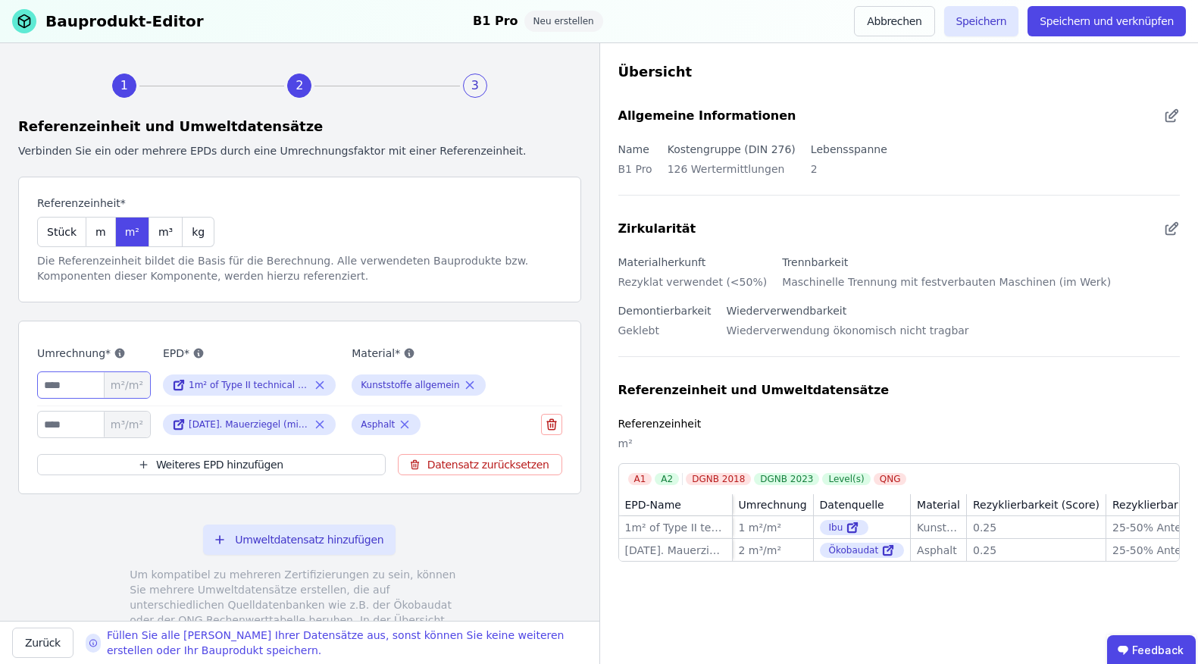
click at [78, 388] on input "*" at bounding box center [94, 384] width 114 height 27
click at [72, 425] on input "*" at bounding box center [94, 424] width 114 height 27
click at [80, 385] on input "*" at bounding box center [94, 384] width 114 height 27
click at [74, 436] on input "*" at bounding box center [94, 424] width 114 height 27
click at [80, 392] on input "*" at bounding box center [94, 384] width 114 height 27
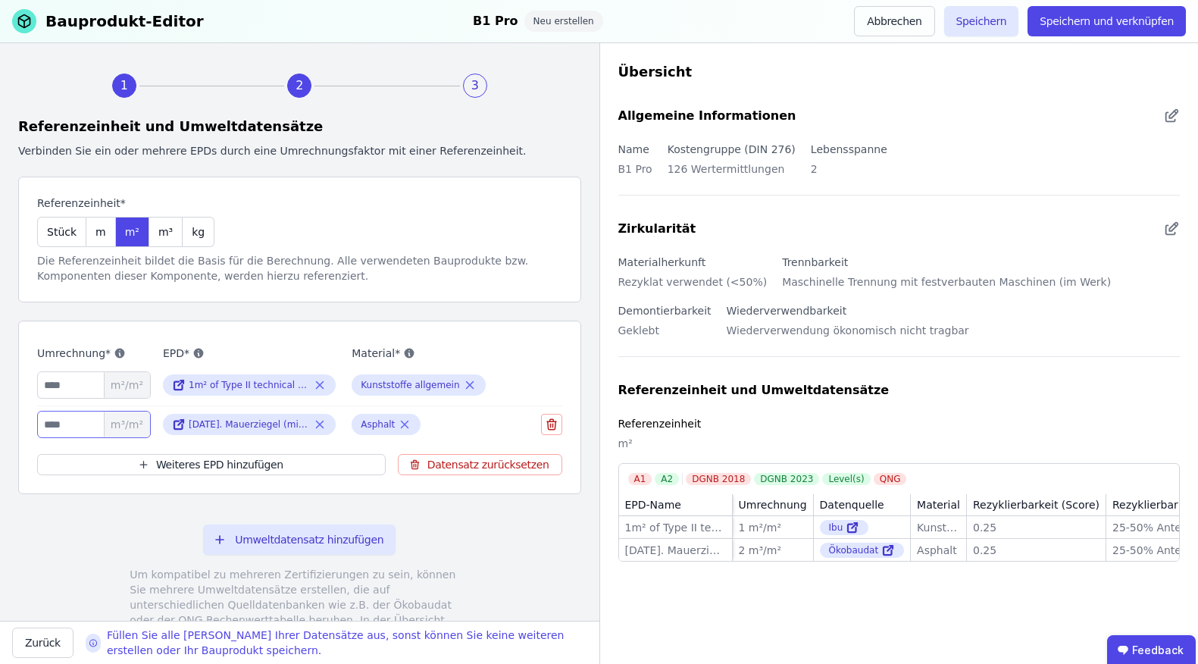
click at [83, 427] on input "*" at bounding box center [94, 424] width 114 height 27
